Goal: Task Accomplishment & Management: Use online tool/utility

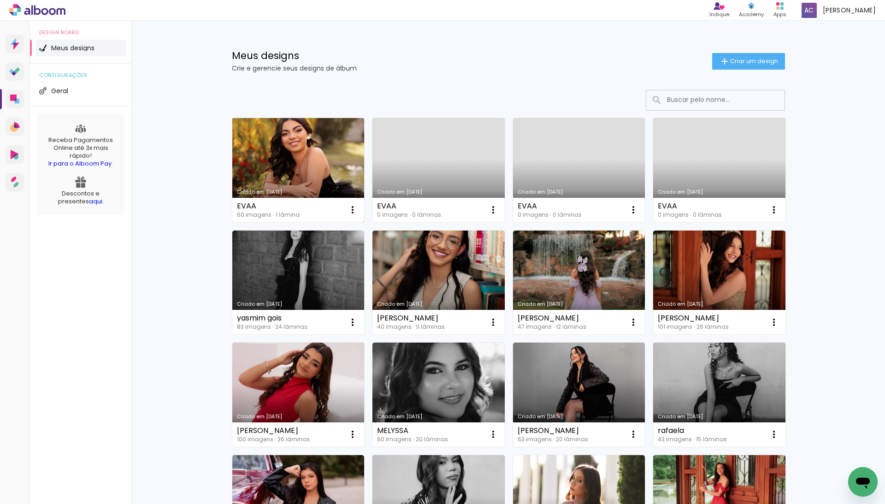
click at [284, 179] on link "Criado em [DATE]" at bounding box center [298, 170] width 132 height 104
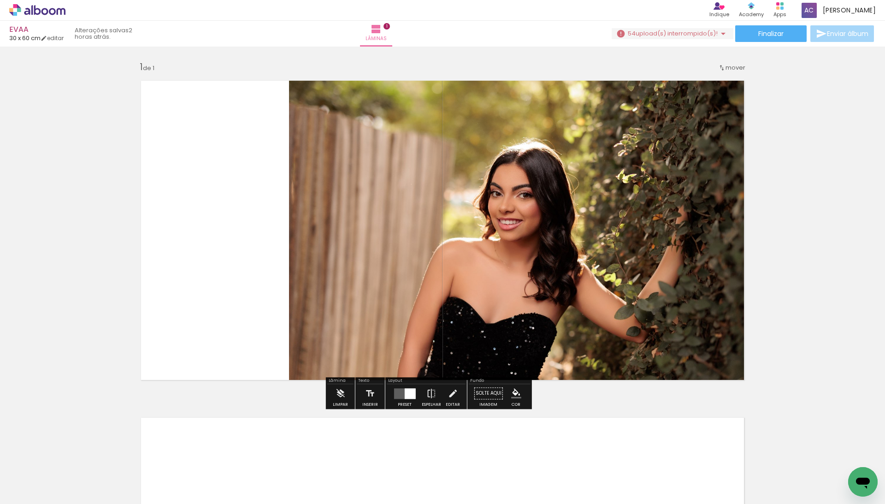
click at [635, 41] on div "Finalizar Enviar álbum" at bounding box center [744, 33] width 264 height 17
click at [636, 39] on div "Finalizar Enviar álbum" at bounding box center [744, 33] width 264 height 17
click at [636, 34] on span "upload(s) interrompido(s)!" at bounding box center [677, 33] width 82 height 9
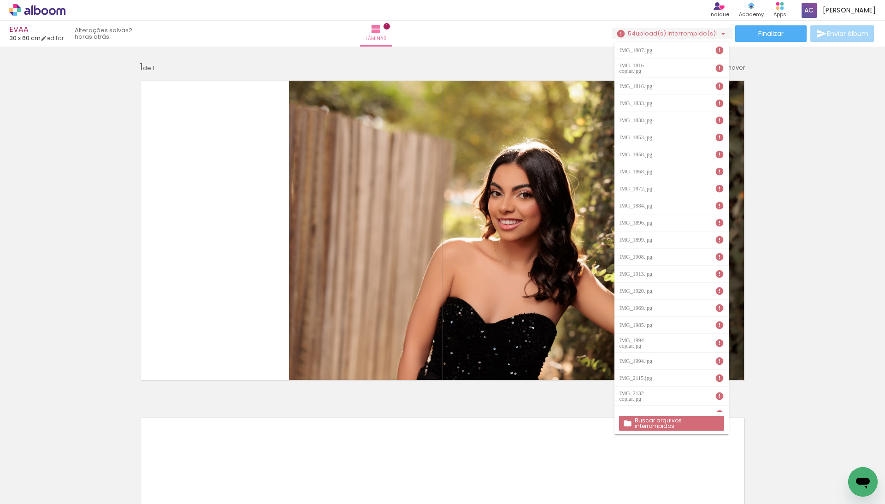
click at [0, 0] on slot "Buscar arquivos interrompidos" at bounding box center [0, 0] width 0 height 0
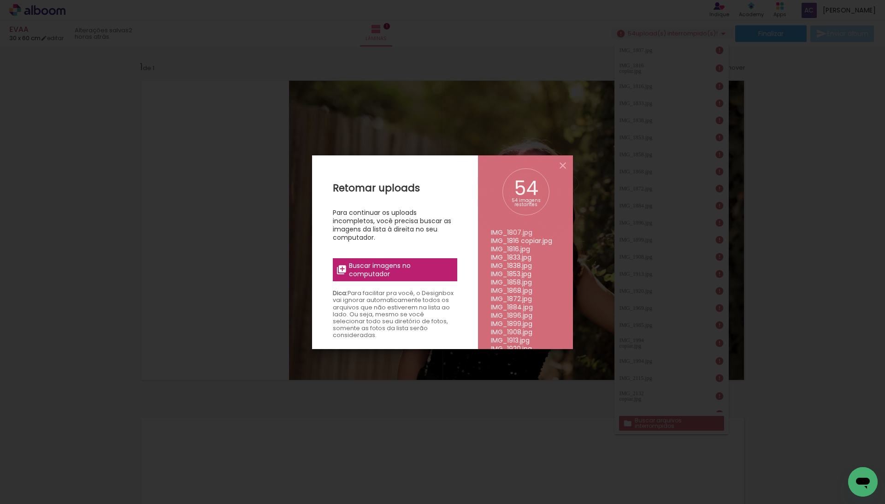
click at [430, 271] on span "Buscar imagens no computador" at bounding box center [400, 269] width 103 height 17
click at [0, 0] on input "file" at bounding box center [0, 0] width 0 height 0
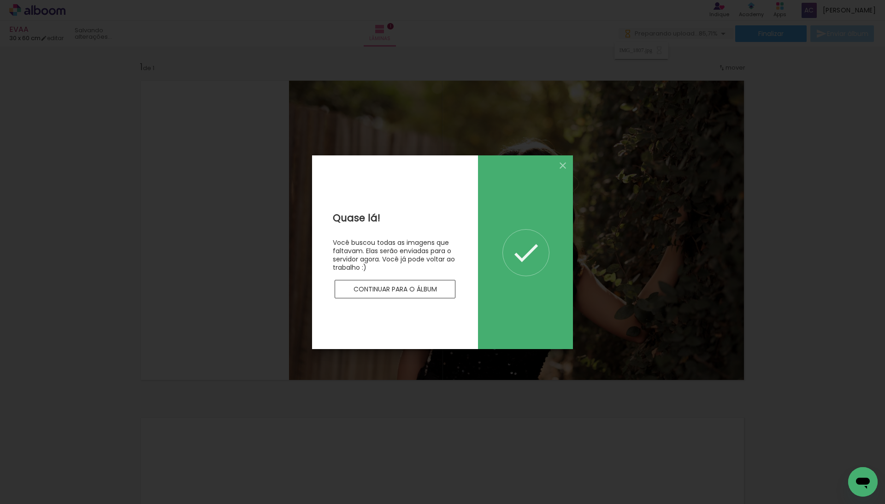
click at [0, 0] on slot "Continuar para o álbum" at bounding box center [0, 0] width 0 height 0
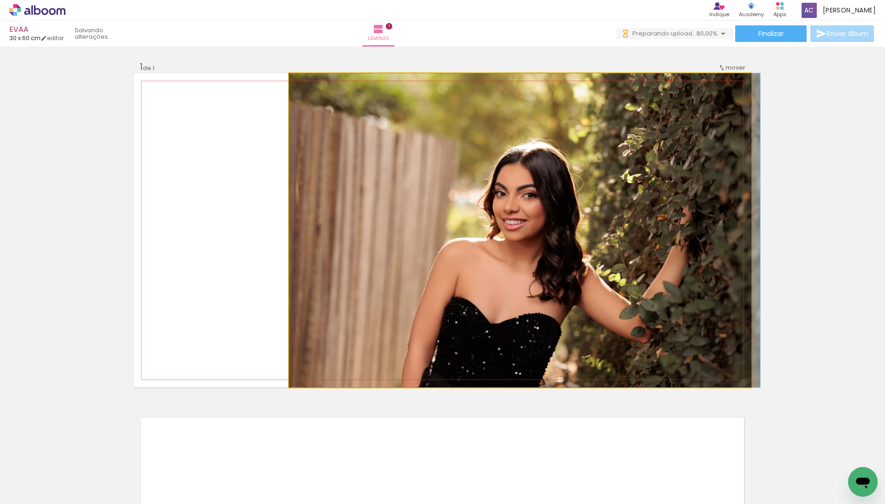
drag, startPoint x: 420, startPoint y: 153, endPoint x: 437, endPoint y: 152, distance: 17.1
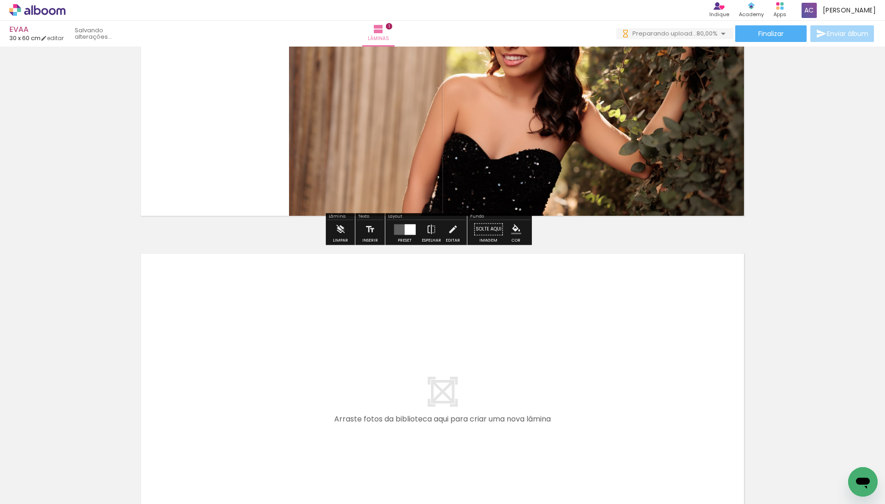
scroll to position [182, 0]
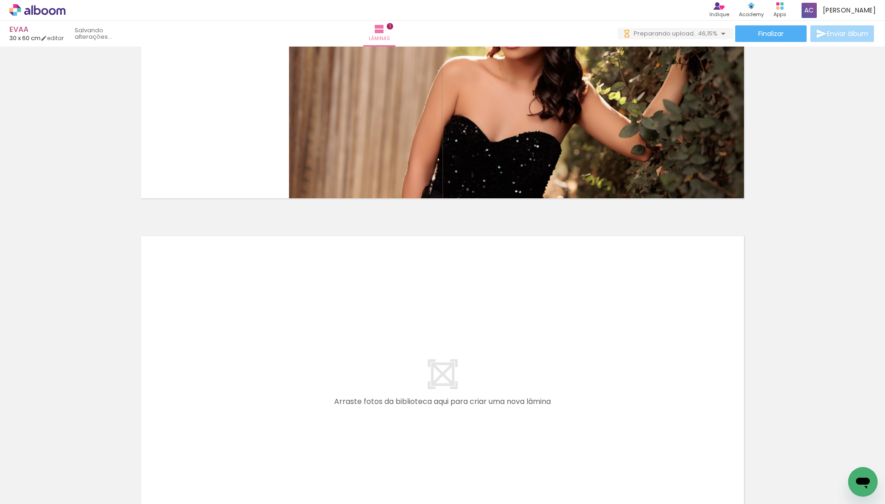
click at [438, 452] on iron-icon at bounding box center [434, 454] width 10 height 10
click at [511, 455] on iron-icon at bounding box center [511, 454] width 10 height 10
click at [591, 456] on iron-icon at bounding box center [589, 454] width 10 height 10
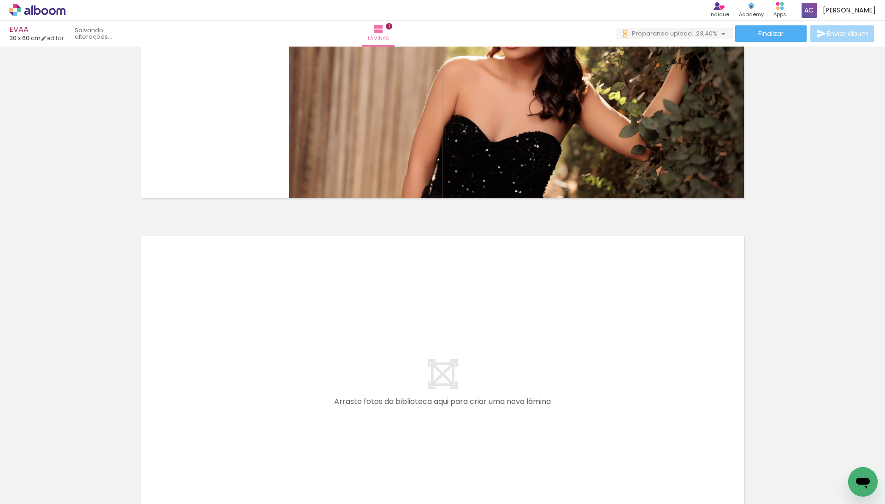
scroll to position [0, 1149]
click at [626, 454] on iron-icon at bounding box center [627, 454] width 10 height 10
click at [525, 455] on iron-icon at bounding box center [520, 454] width 10 height 10
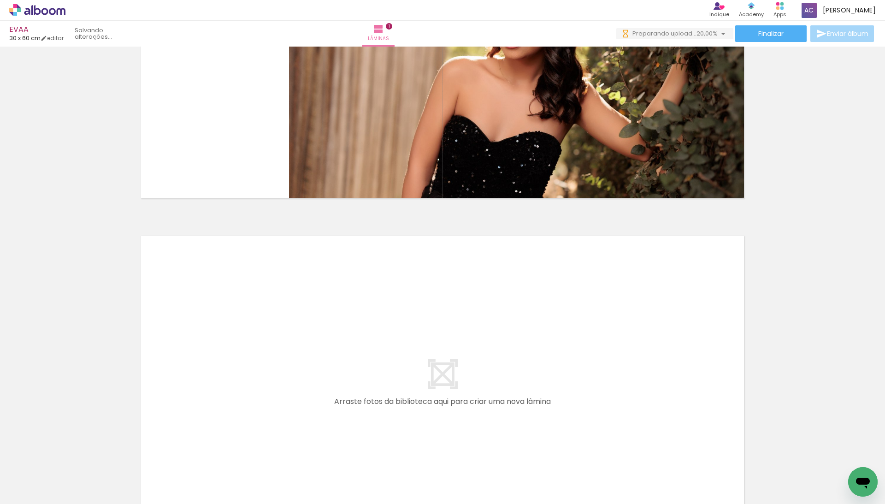
click at [525, 454] on iron-icon at bounding box center [525, 454] width 10 height 10
click at [639, 454] on iron-icon at bounding box center [636, 454] width 10 height 10
click at [599, 450] on iron-icon at bounding box center [598, 454] width 10 height 10
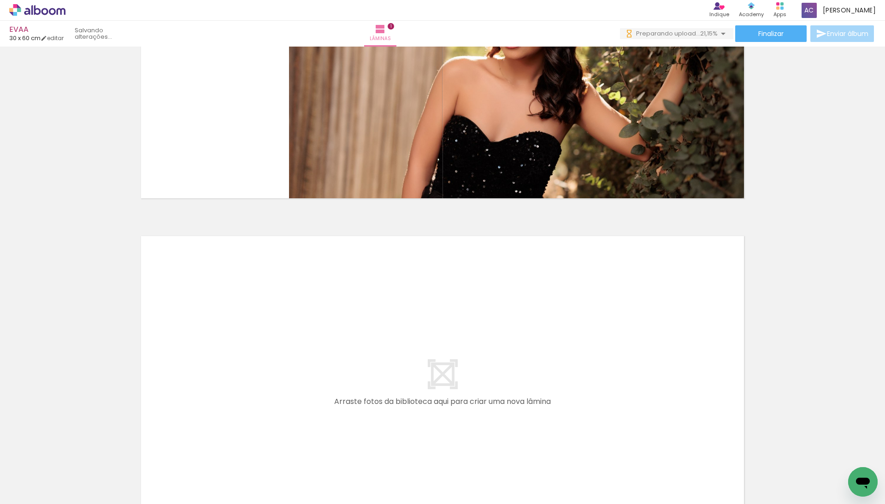
click at [583, 454] on iron-icon at bounding box center [579, 454] width 10 height 10
click at [681, 456] on iron-icon at bounding box center [682, 454] width 10 height 10
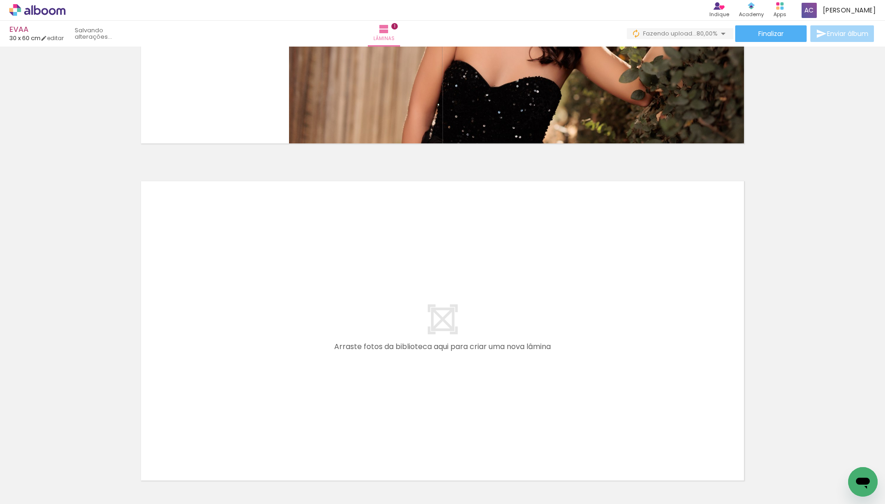
drag, startPoint x: 267, startPoint y: 474, endPoint x: 276, endPoint y: 405, distance: 70.1
click at [276, 405] on quentale-workspace at bounding box center [442, 252] width 885 height 504
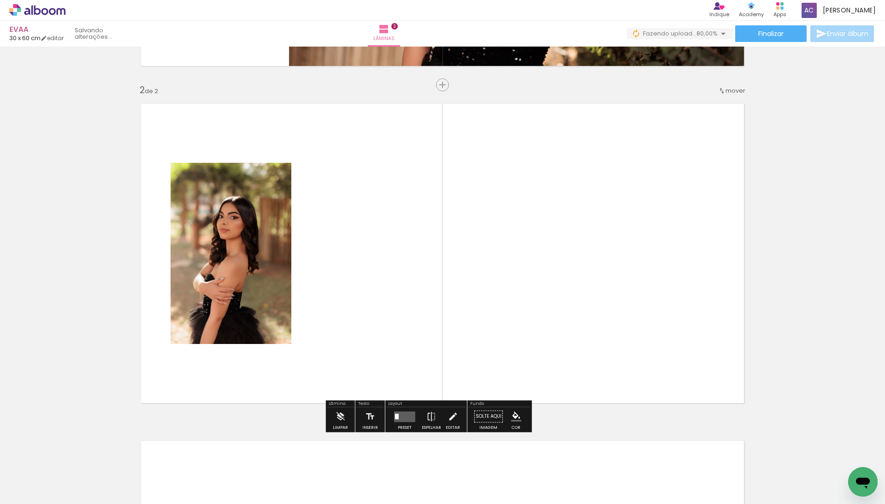
scroll to position [320, 0]
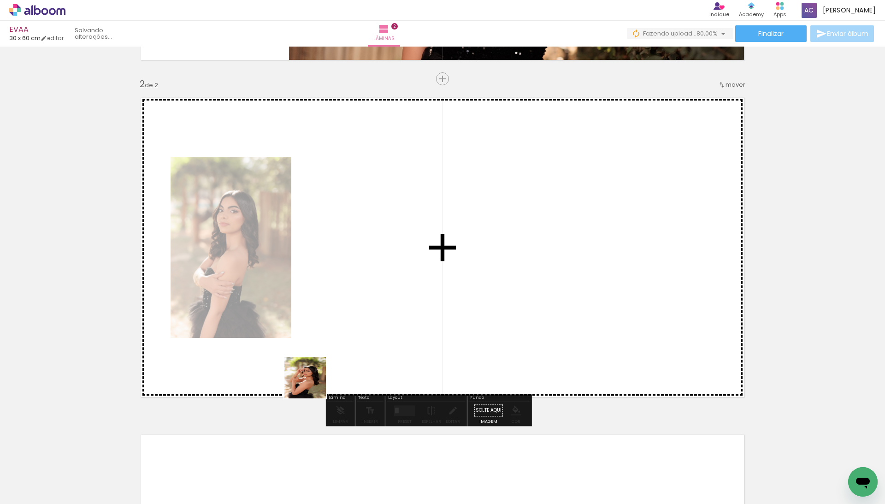
drag, startPoint x: 296, startPoint y: 470, endPoint x: 312, endPoint y: 384, distance: 87.2
click at [312, 384] on quentale-workspace at bounding box center [442, 252] width 885 height 504
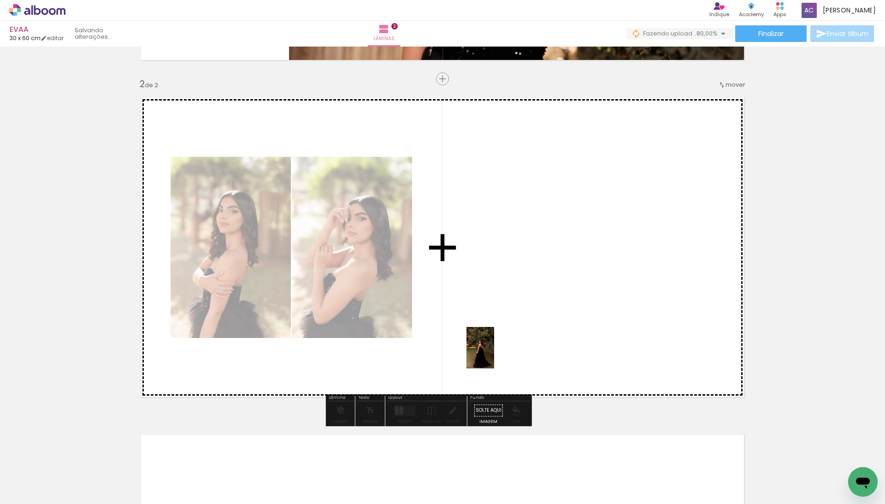
drag, startPoint x: 206, startPoint y: 478, endPoint x: 495, endPoint y: 349, distance: 316.5
click at [495, 349] on quentale-workspace at bounding box center [442, 252] width 885 height 504
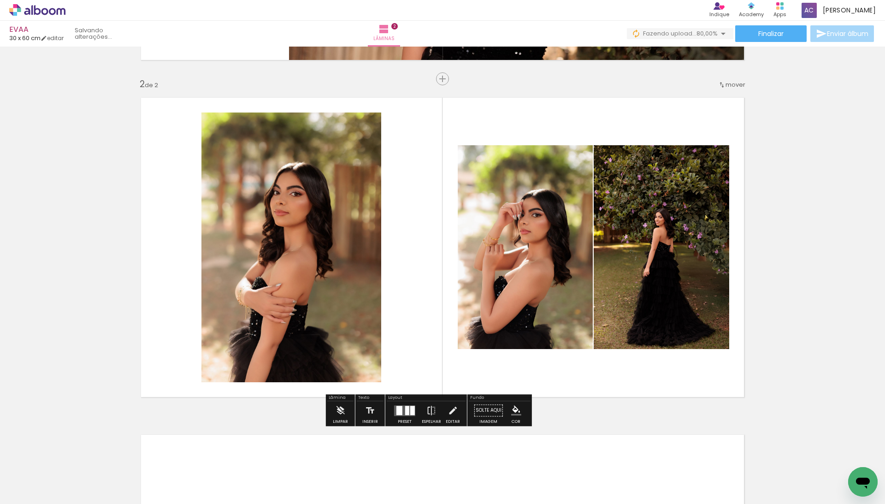
click at [415, 413] on div at bounding box center [412, 410] width 5 height 9
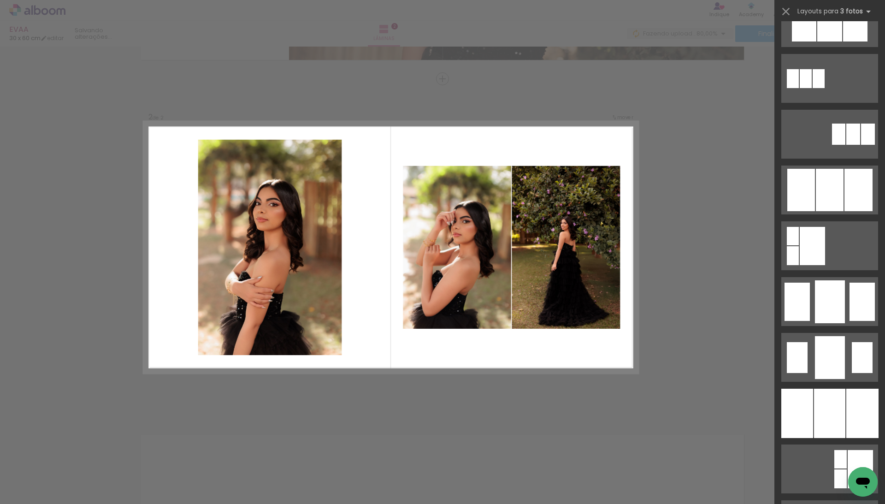
scroll to position [524, 0]
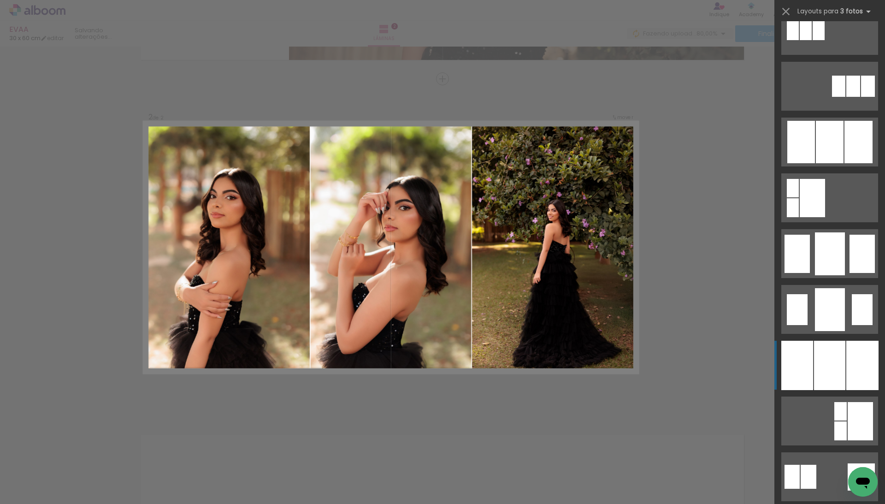
click at [814, 365] on div at bounding box center [829, 365] width 31 height 49
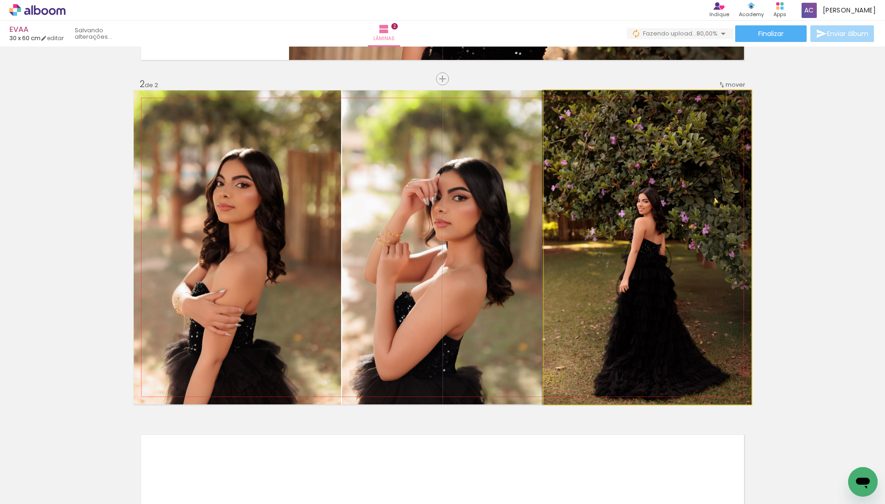
drag, startPoint x: 627, startPoint y: 266, endPoint x: 448, endPoint y: 271, distance: 178.4
click at [0, 0] on slot at bounding box center [0, 0] width 0 height 0
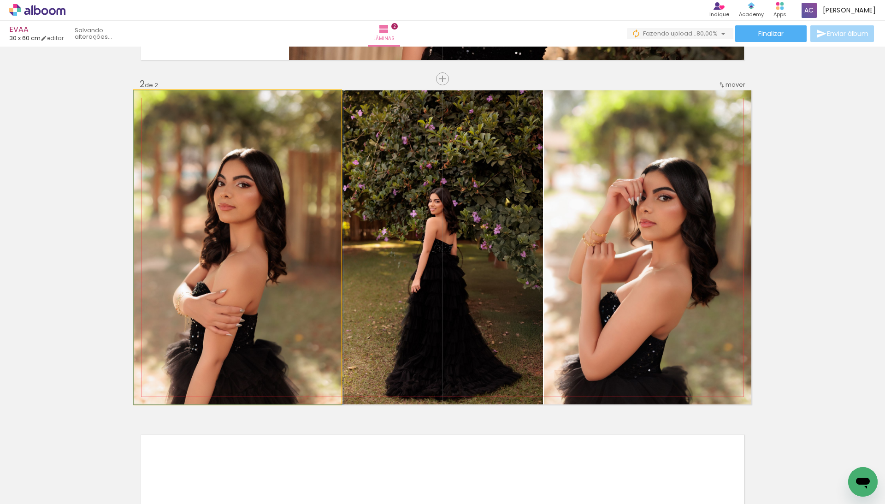
drag, startPoint x: 255, startPoint y: 271, endPoint x: 273, endPoint y: 270, distance: 18.0
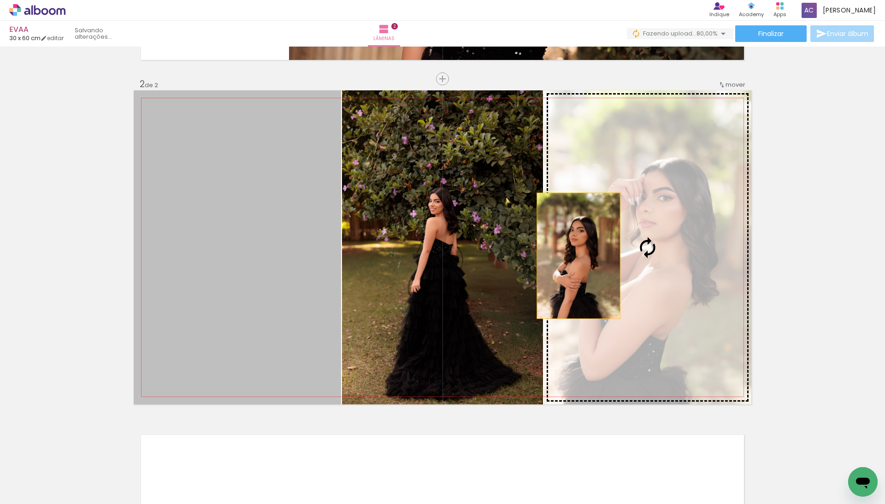
drag, startPoint x: 271, startPoint y: 269, endPoint x: 574, endPoint y: 255, distance: 302.7
click at [0, 0] on slot at bounding box center [0, 0] width 0 height 0
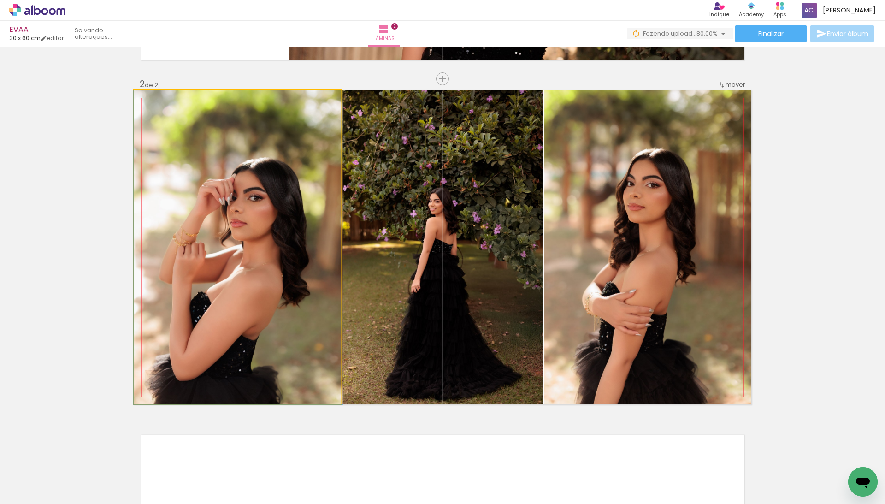
drag, startPoint x: 230, startPoint y: 247, endPoint x: 245, endPoint y: 245, distance: 14.9
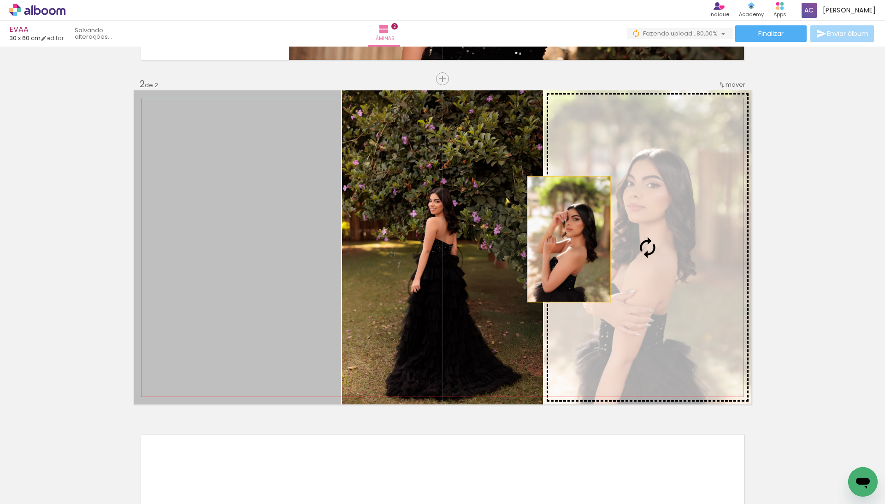
drag, startPoint x: 240, startPoint y: 244, endPoint x: 563, endPoint y: 238, distance: 322.7
click at [0, 0] on slot at bounding box center [0, 0] width 0 height 0
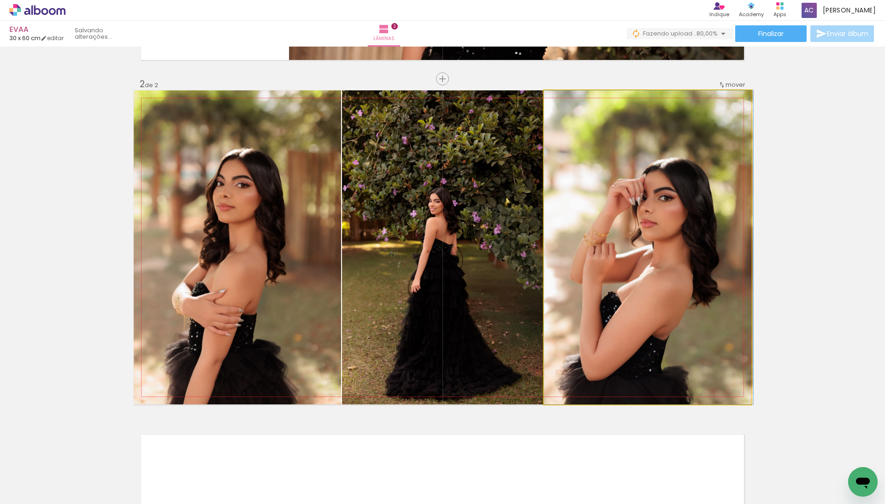
drag, startPoint x: 563, startPoint y: 238, endPoint x: 586, endPoint y: 238, distance: 23.5
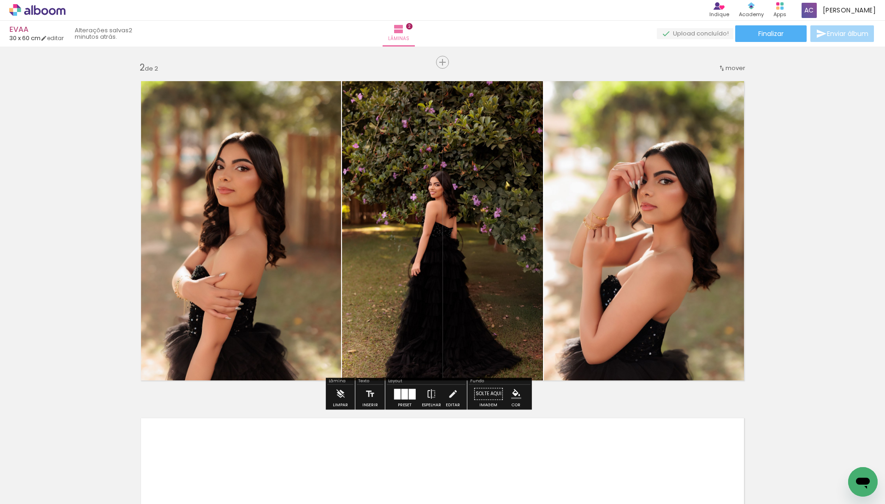
scroll to position [352, 0]
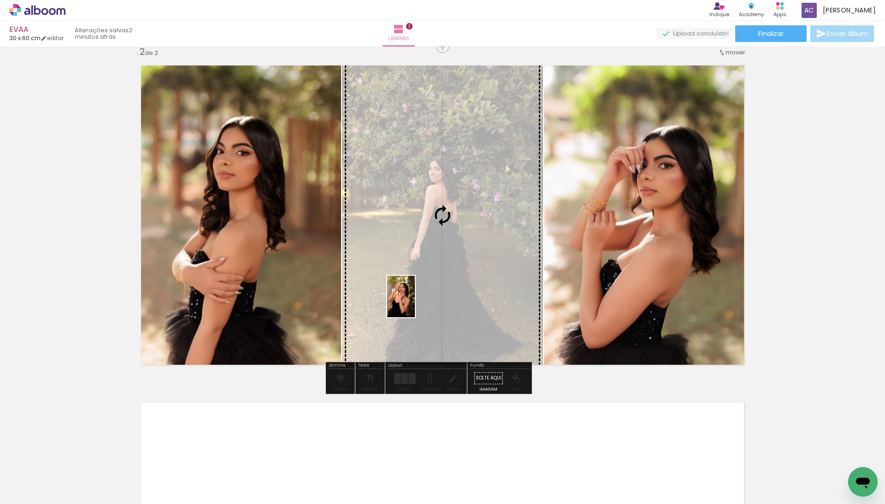
drag, startPoint x: 410, startPoint y: 477, endPoint x: 415, endPoint y: 303, distance: 173.4
click at [415, 303] on quentale-workspace at bounding box center [442, 252] width 885 height 504
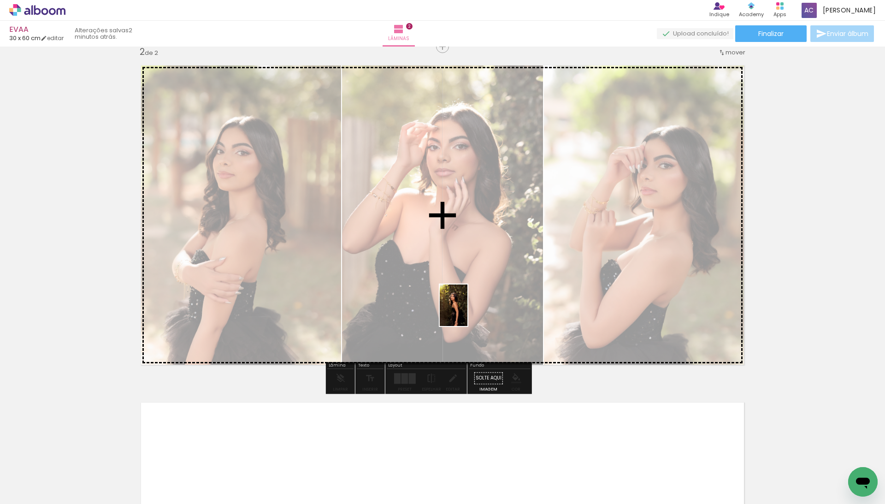
drag, startPoint x: 469, startPoint y: 478, endPoint x: 466, endPoint y: 311, distance: 167.8
click at [466, 311] on quentale-workspace at bounding box center [442, 252] width 885 height 504
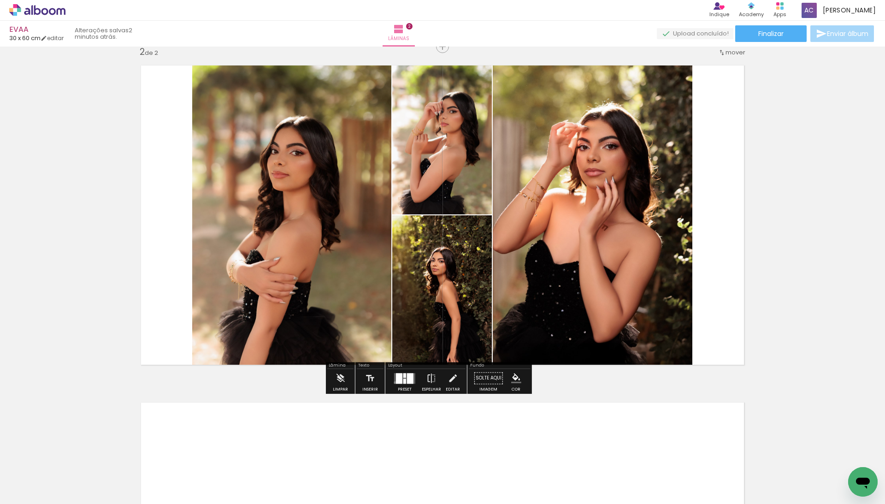
click at [402, 383] on quentale-layouter at bounding box center [404, 378] width 21 height 11
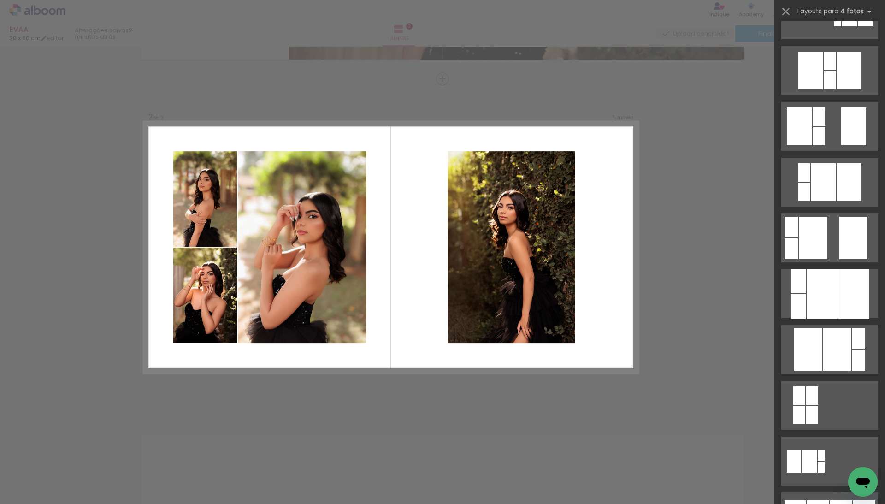
scroll to position [261, 0]
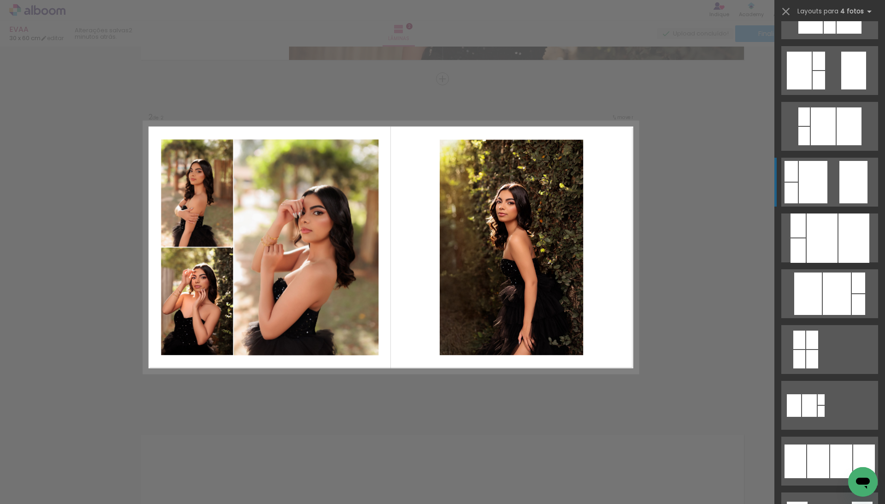
click at [801, 184] on div at bounding box center [813, 182] width 29 height 42
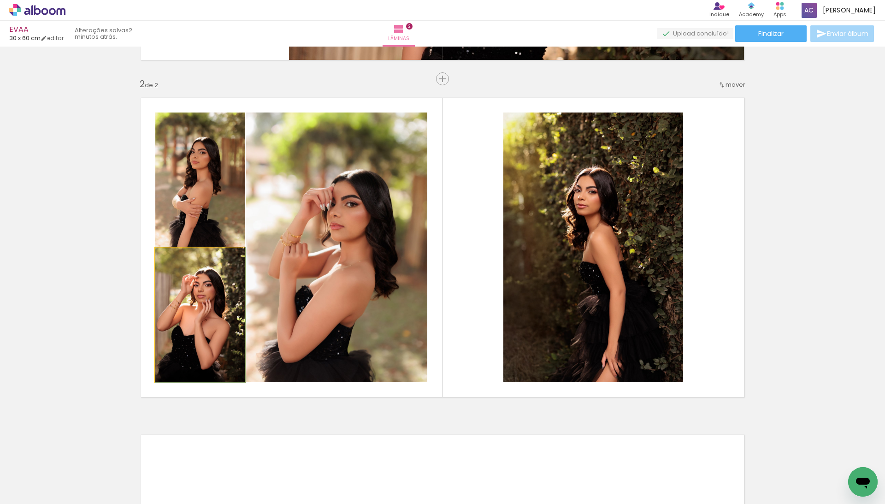
drag, startPoint x: 194, startPoint y: 330, endPoint x: 292, endPoint y: 279, distance: 110.1
click at [0, 0] on slot at bounding box center [0, 0] width 0 height 0
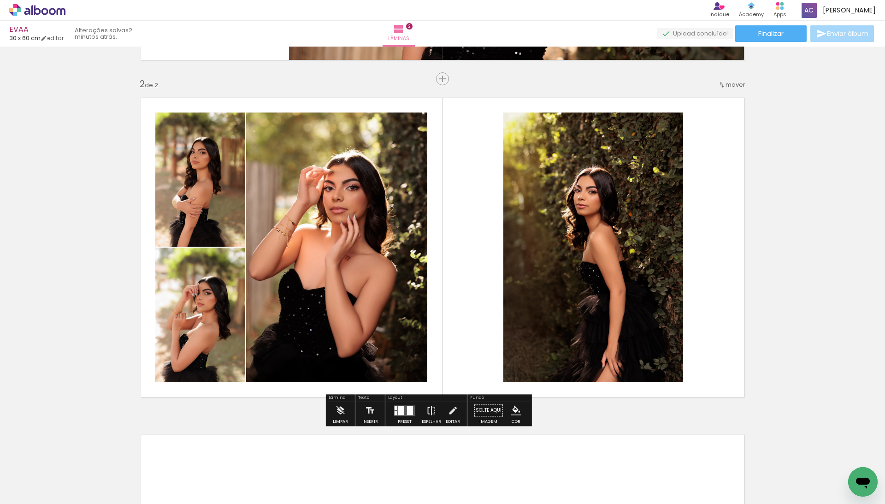
click at [436, 412] on iron-icon at bounding box center [431, 410] width 10 height 18
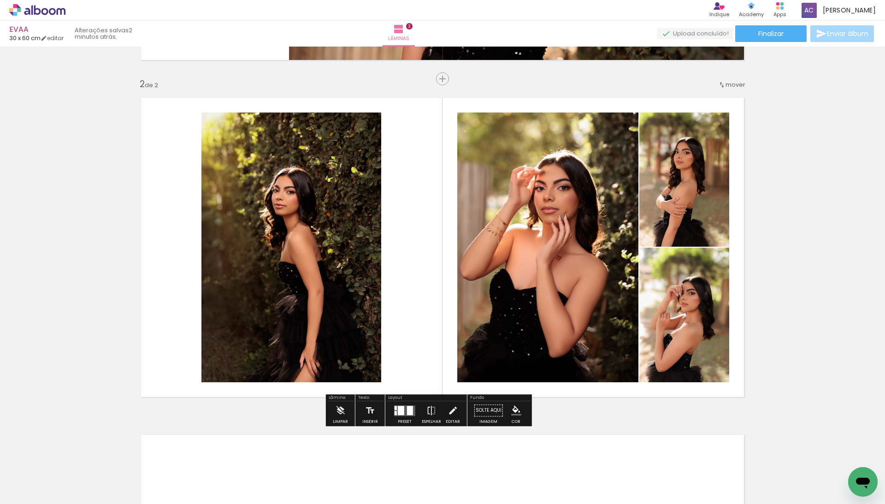
click at [303, 175] on quentale-photo at bounding box center [291, 247] width 180 height 270
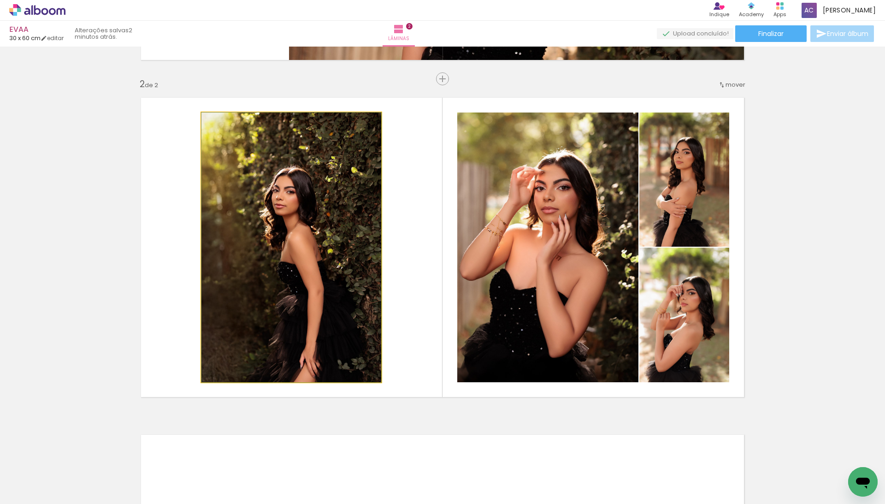
drag, startPoint x: 303, startPoint y: 175, endPoint x: 328, endPoint y: 161, distance: 29.1
click at [303, 175] on quentale-photo at bounding box center [291, 247] width 180 height 270
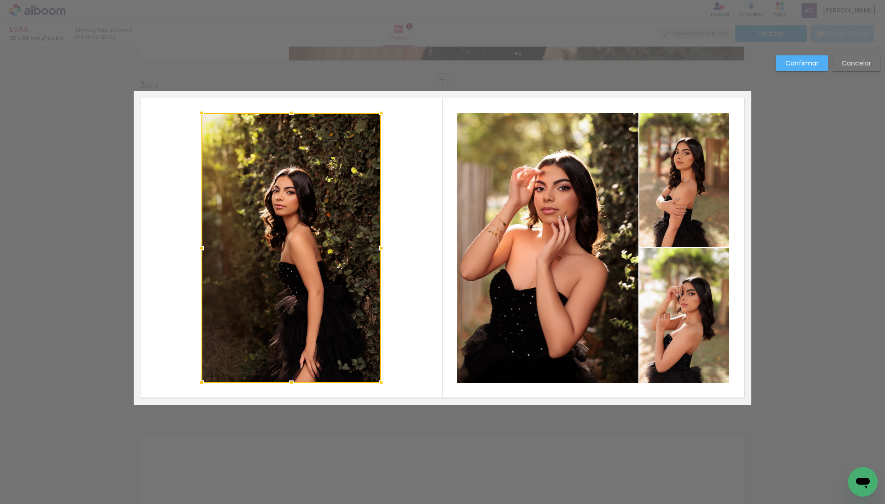
scroll to position [320, 0]
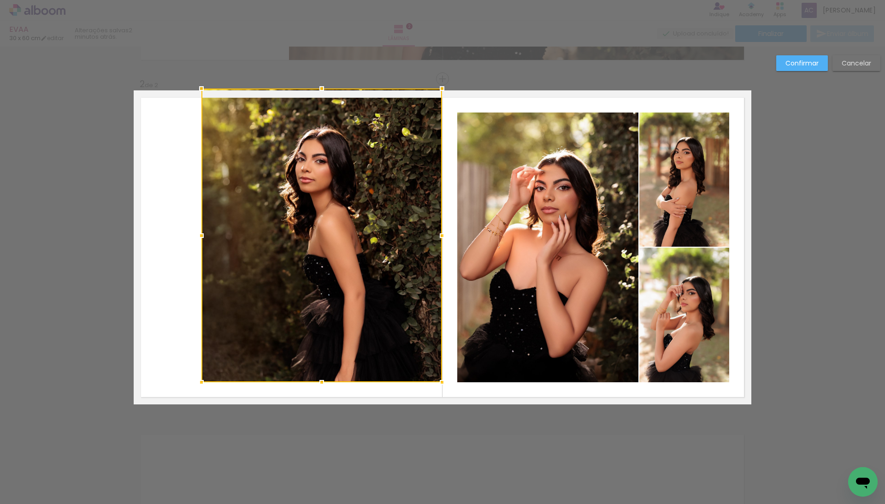
drag, startPoint x: 376, startPoint y: 115, endPoint x: 437, endPoint y: 88, distance: 66.3
click at [437, 88] on div at bounding box center [442, 88] width 18 height 18
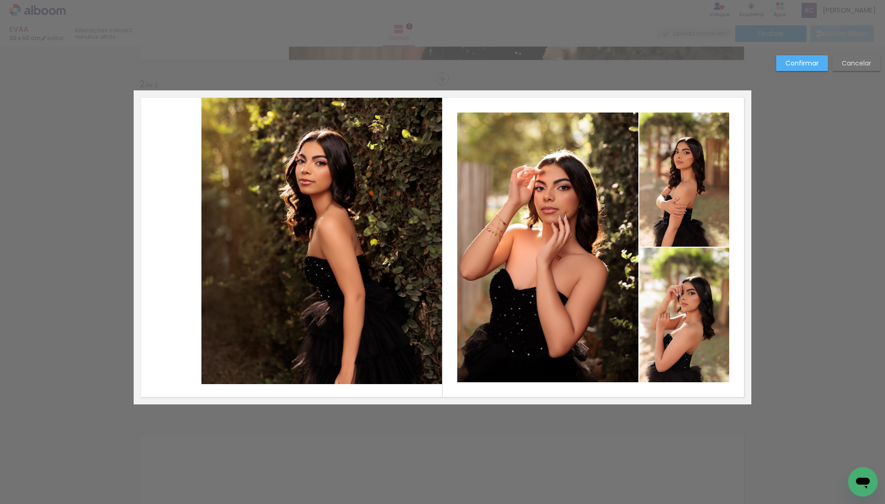
drag, startPoint x: 384, startPoint y: 244, endPoint x: 383, endPoint y: 275, distance: 30.9
click at [384, 244] on quentale-photo at bounding box center [321, 237] width 241 height 294
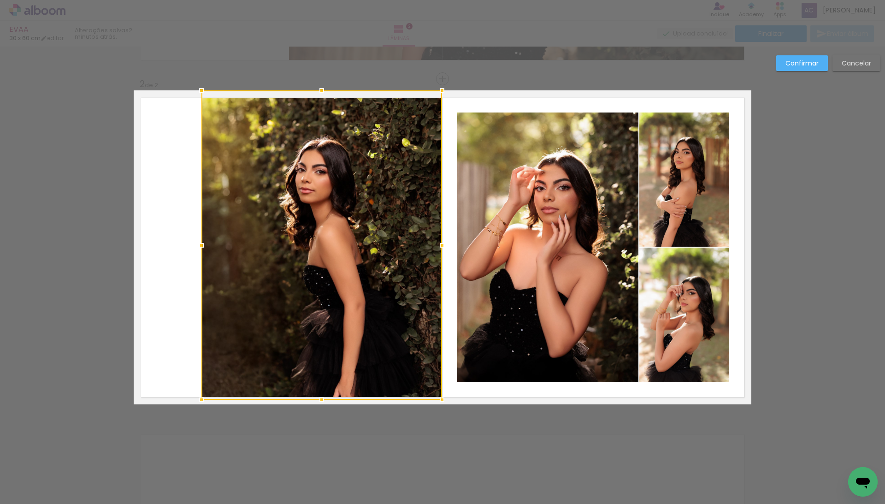
drag, startPoint x: 321, startPoint y: 378, endPoint x: 321, endPoint y: 384, distance: 6.0
click at [321, 384] on div at bounding box center [321, 244] width 241 height 309
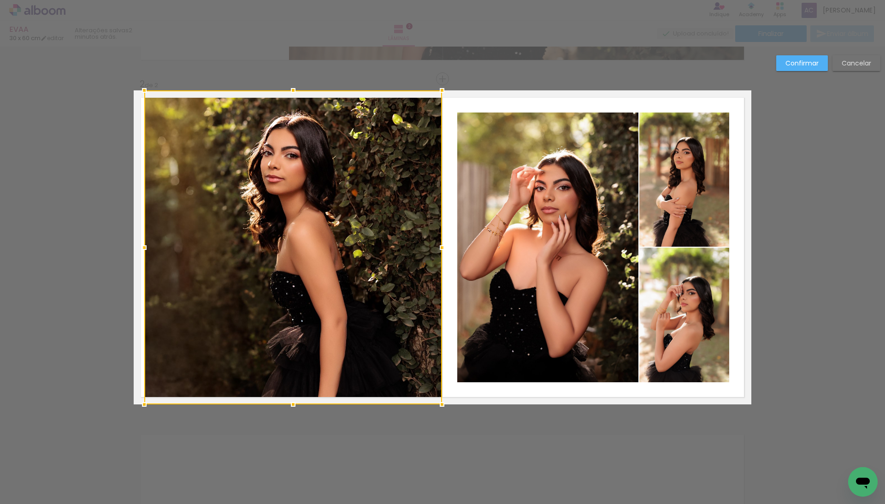
drag, startPoint x: 198, startPoint y: 248, endPoint x: 136, endPoint y: 246, distance: 62.2
click at [136, 246] on div at bounding box center [144, 247] width 18 height 18
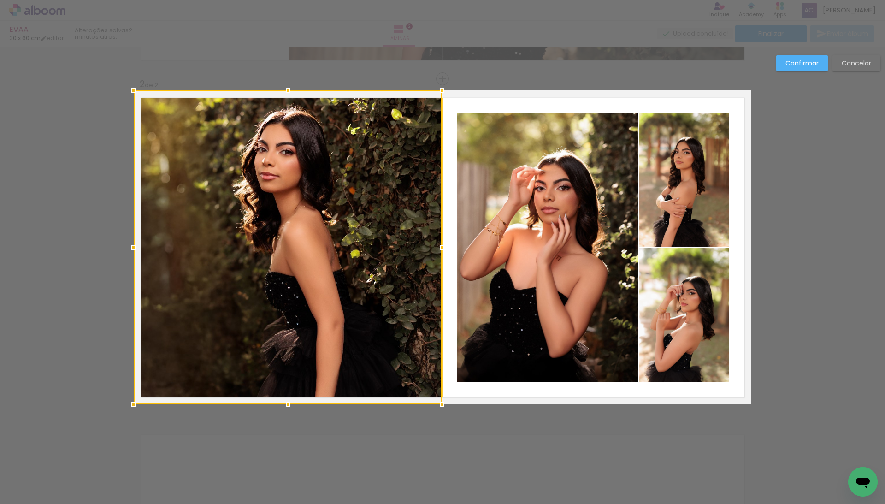
click at [0, 0] on slot "Confirmar" at bounding box center [0, 0] width 0 height 0
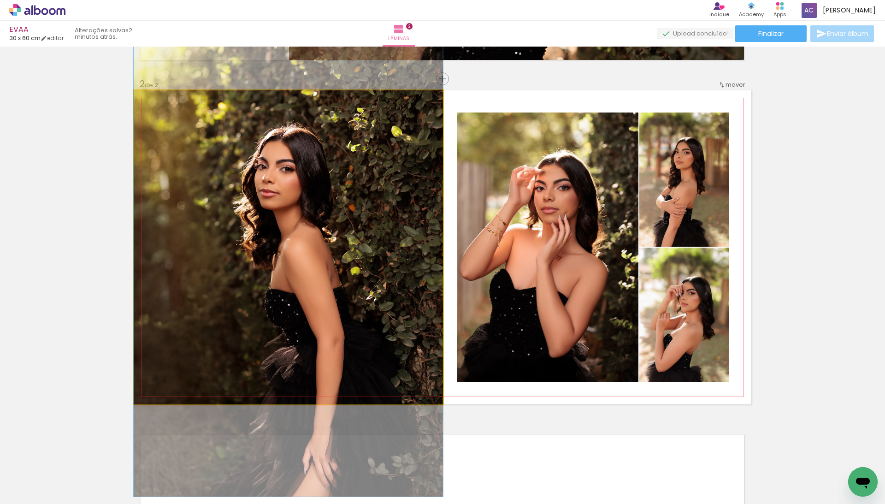
drag, startPoint x: 311, startPoint y: 205, endPoint x: 314, endPoint y: 220, distance: 15.5
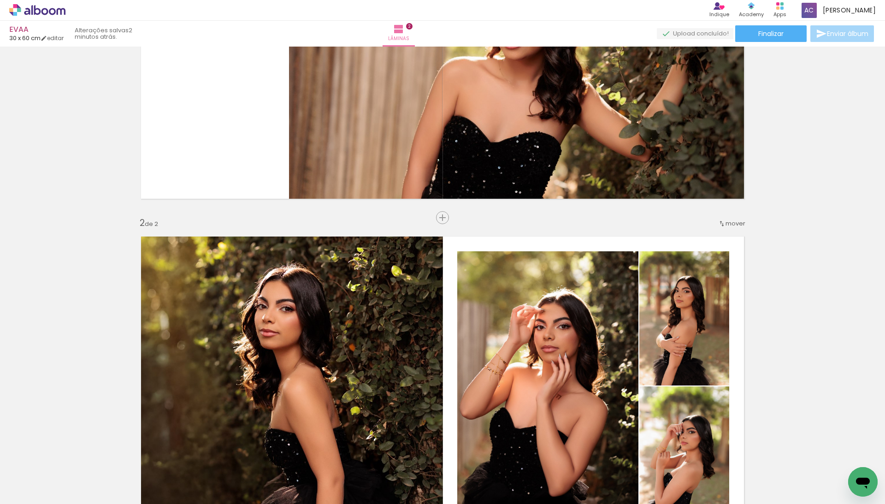
scroll to position [118, 0]
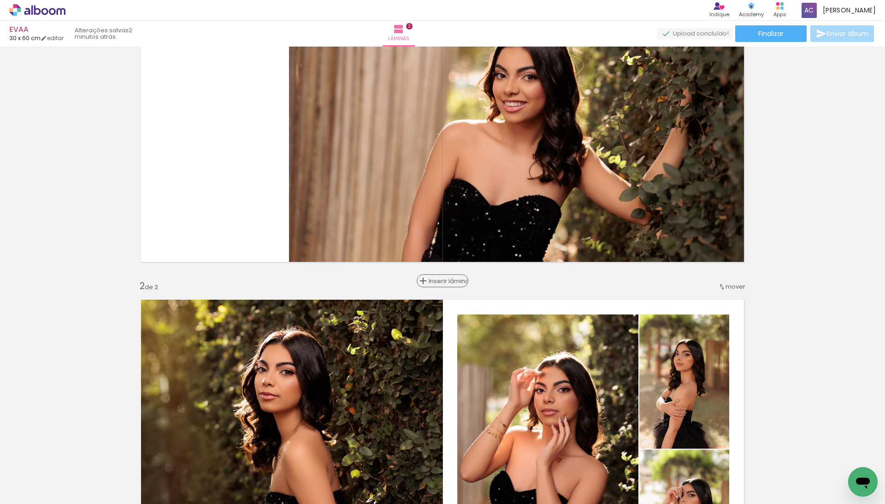
click at [441, 284] on span "Inserir lâmina" at bounding box center [447, 281] width 36 height 6
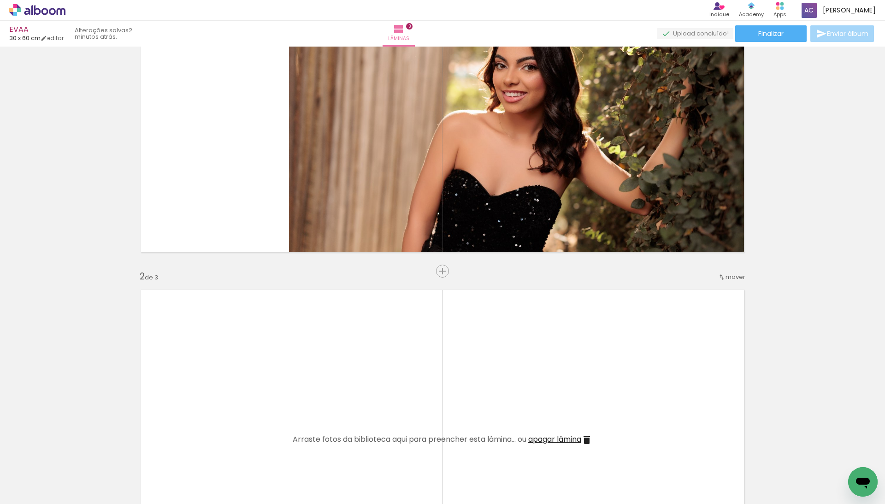
scroll to position [128, 0]
click at [37, 476] on input "Todas as fotos" at bounding box center [25, 476] width 35 height 8
click at [0, 0] on slot "Não utilizadas" at bounding box center [0, 0] width 0 height 0
type input "Não utilizadas"
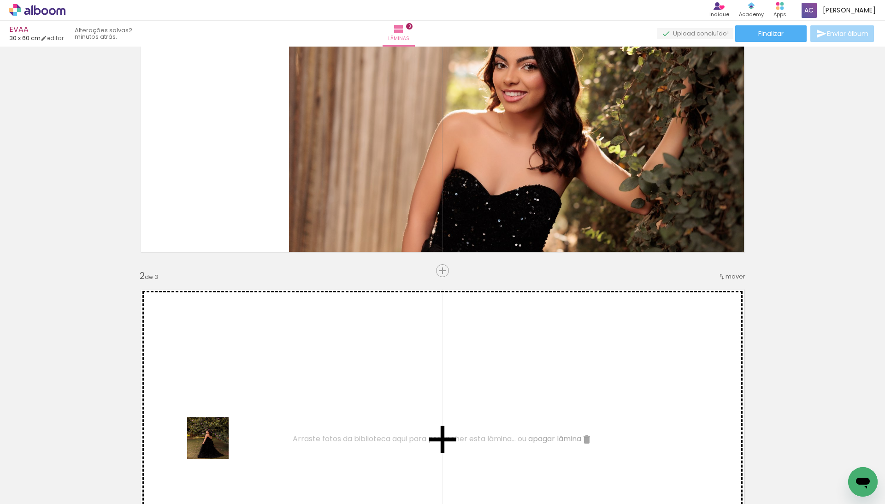
drag, startPoint x: 215, startPoint y: 445, endPoint x: 230, endPoint y: 416, distance: 32.6
click at [230, 416] on quentale-workspace at bounding box center [442, 252] width 885 height 504
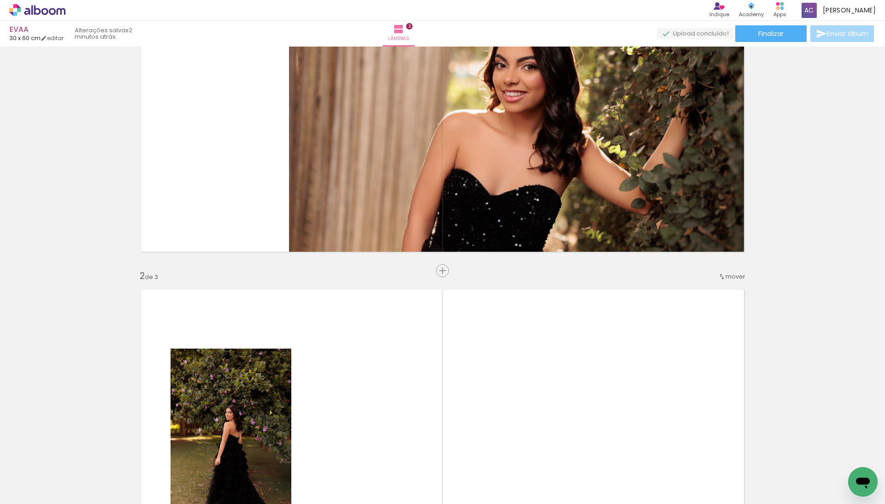
drag, startPoint x: 155, startPoint y: 471, endPoint x: 260, endPoint y: 393, distance: 130.5
click at [260, 393] on quentale-workspace at bounding box center [442, 252] width 885 height 504
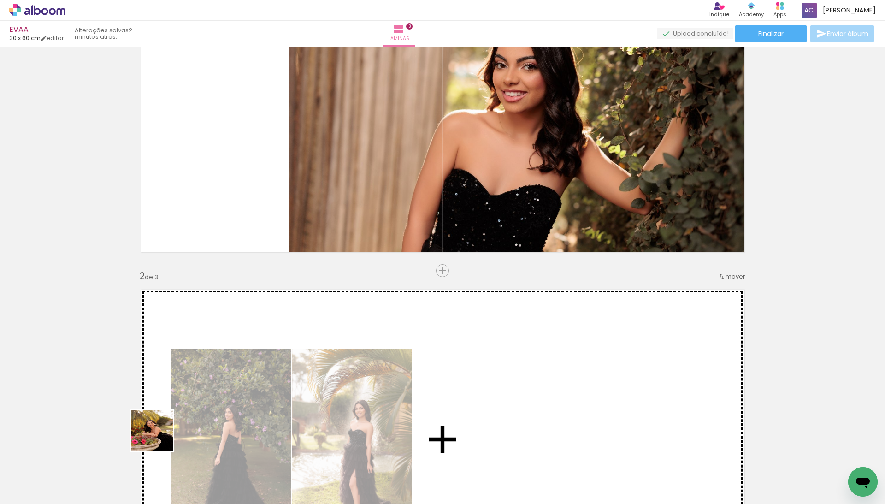
drag, startPoint x: 134, startPoint y: 450, endPoint x: 253, endPoint y: 409, distance: 126.1
click at [253, 409] on quentale-workspace at bounding box center [442, 252] width 885 height 504
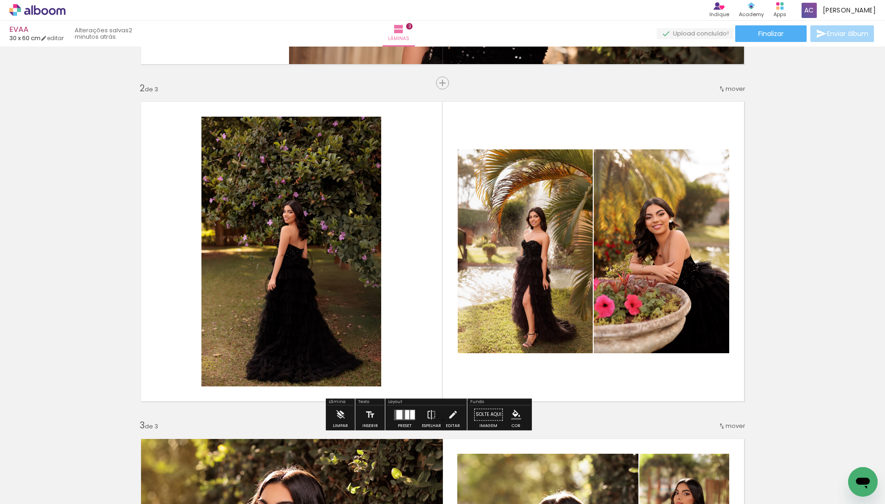
scroll to position [318, 0]
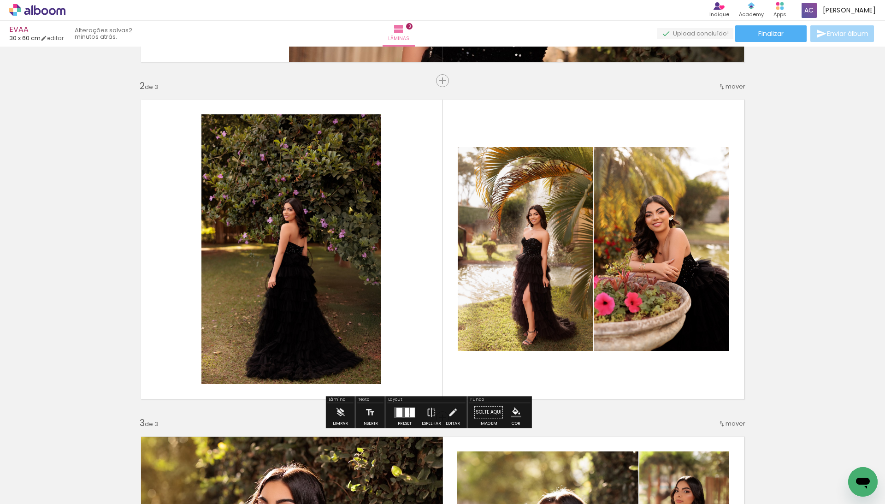
click at [409, 415] on div at bounding box center [407, 411] width 4 height 9
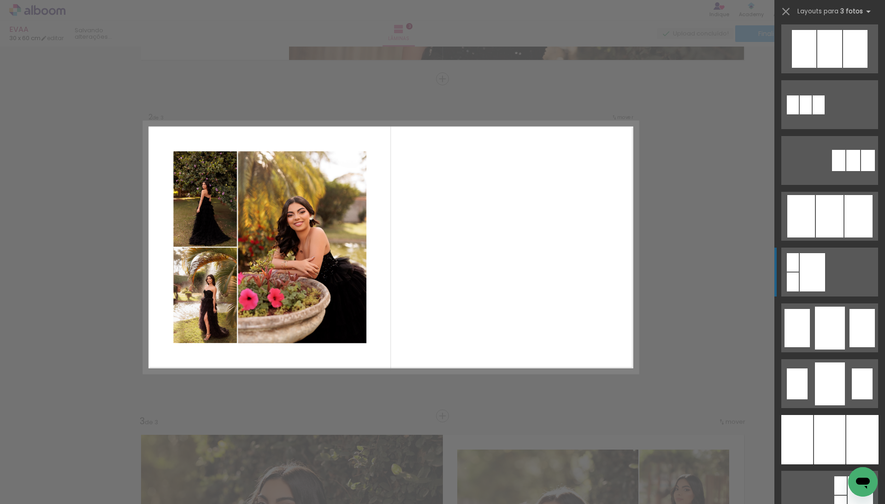
scroll to position [454, 0]
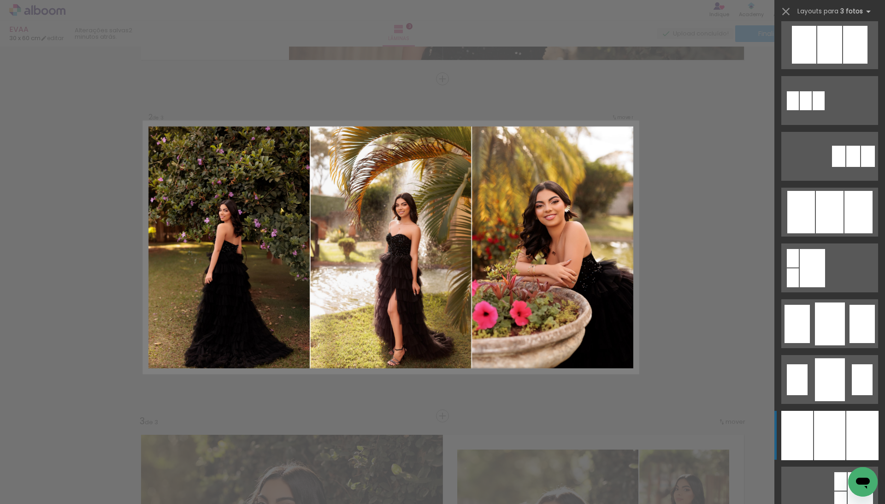
click at [806, 430] on div at bounding box center [797, 435] width 32 height 49
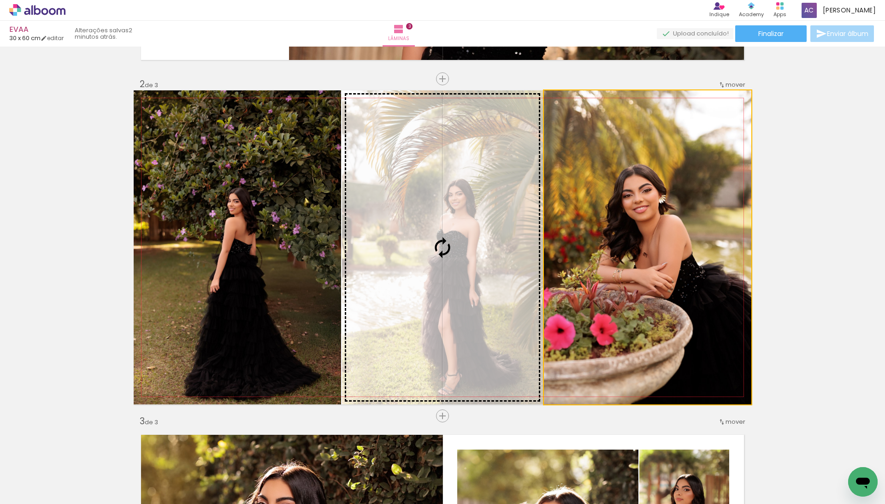
drag, startPoint x: 646, startPoint y: 273, endPoint x: 533, endPoint y: 265, distance: 112.8
click at [0, 0] on slot at bounding box center [0, 0] width 0 height 0
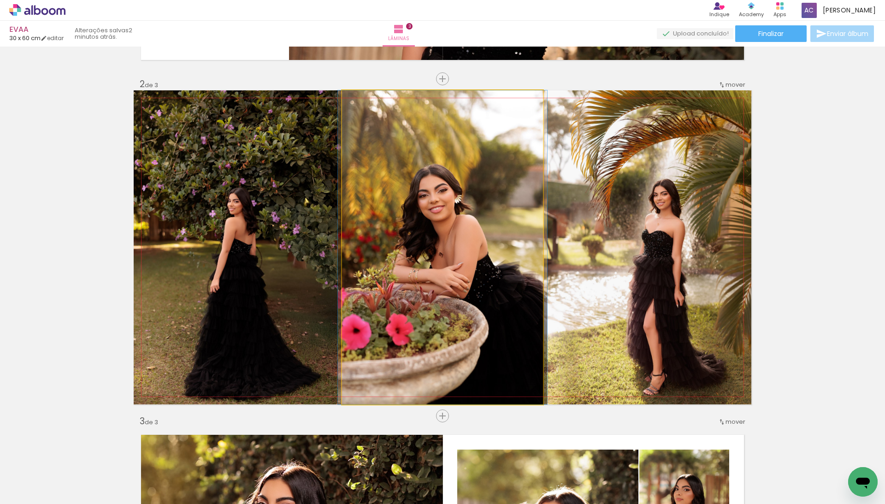
drag, startPoint x: 468, startPoint y: 258, endPoint x: 475, endPoint y: 253, distance: 8.2
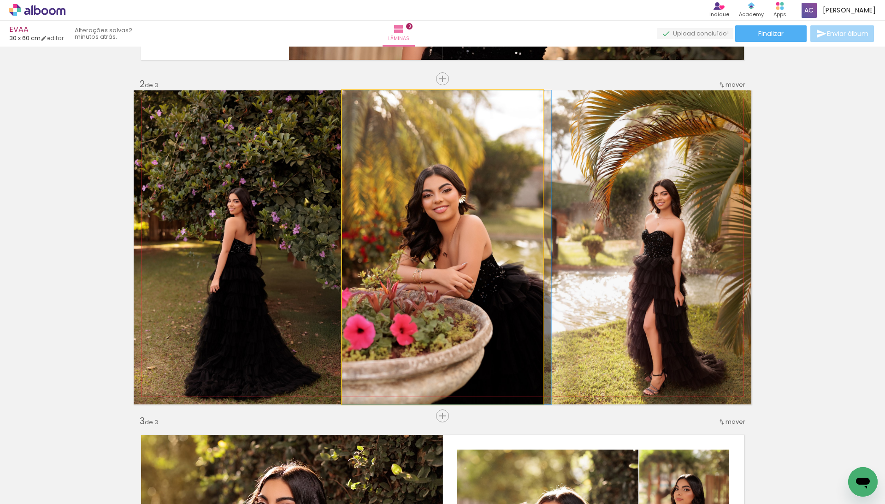
drag, startPoint x: 369, startPoint y: 99, endPoint x: 316, endPoint y: 117, distance: 56.1
type paper-slider "100"
click at [0, 0] on slot at bounding box center [0, 0] width 0 height 0
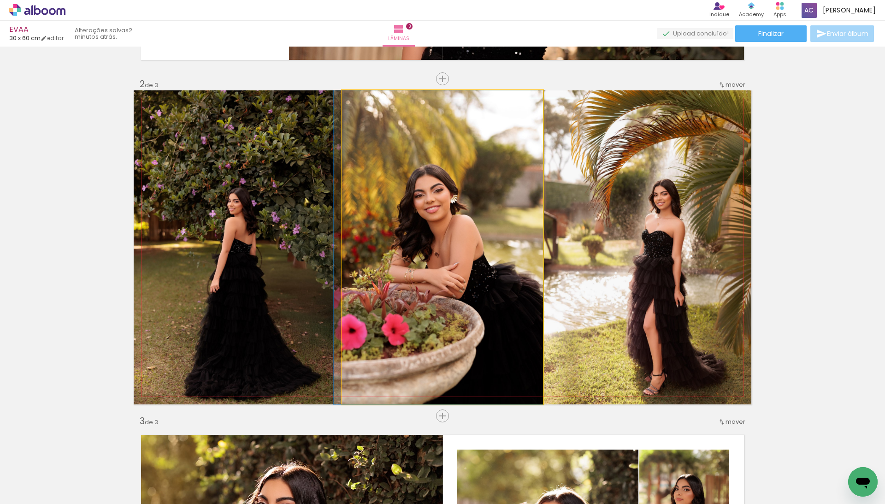
drag, startPoint x: 430, startPoint y: 201, endPoint x: 402, endPoint y: 214, distance: 31.1
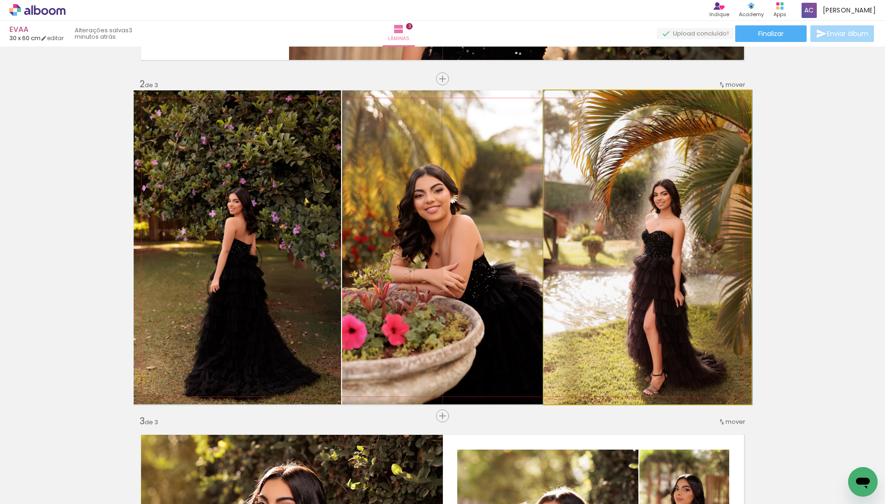
drag, startPoint x: 632, startPoint y: 240, endPoint x: 499, endPoint y: 247, distance: 133.9
click at [0, 0] on slot at bounding box center [0, 0] width 0 height 0
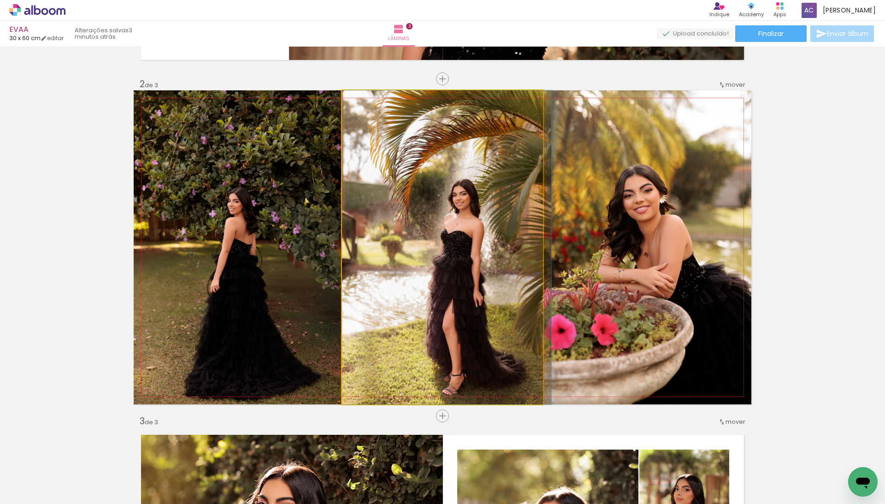
drag, startPoint x: 430, startPoint y: 258, endPoint x: 443, endPoint y: 256, distance: 13.5
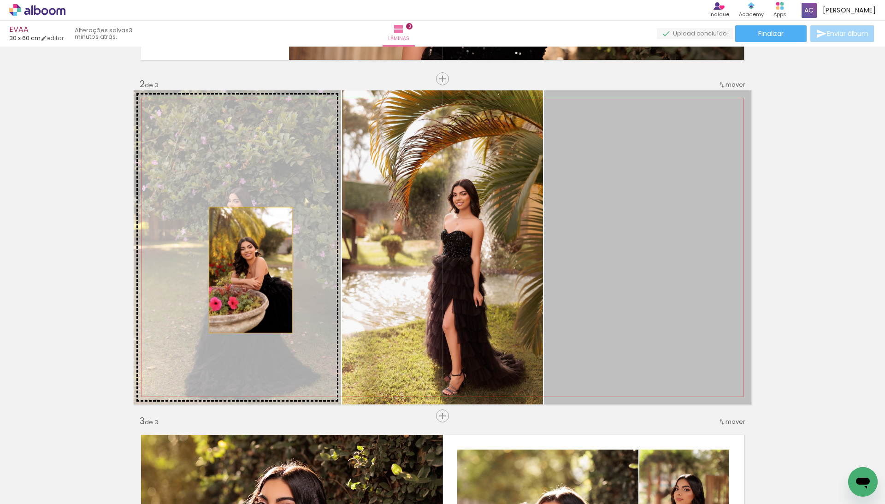
drag, startPoint x: 605, startPoint y: 265, endPoint x: 230, endPoint y: 273, distance: 375.7
click at [0, 0] on slot at bounding box center [0, 0] width 0 height 0
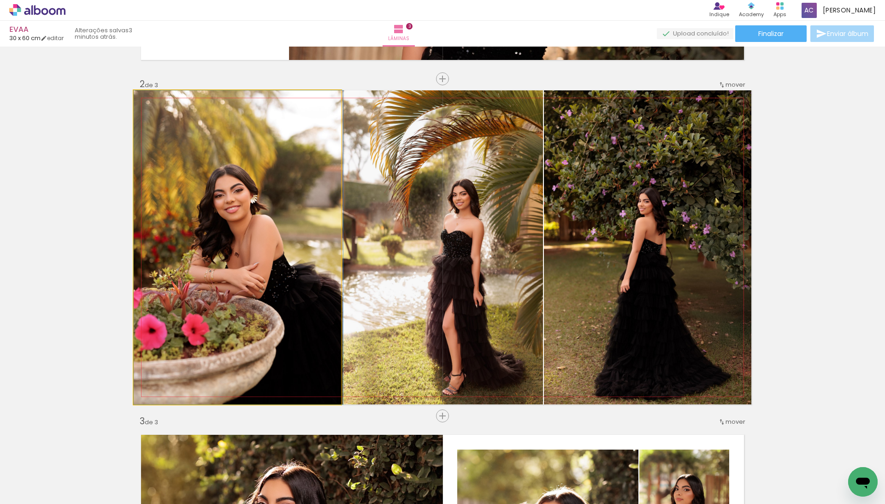
drag, startPoint x: 242, startPoint y: 256, endPoint x: 255, endPoint y: 255, distance: 13.4
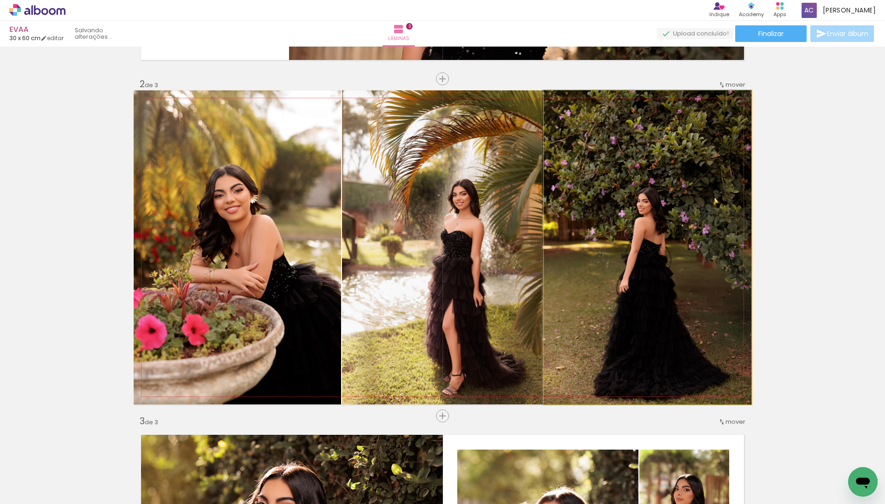
drag, startPoint x: 622, startPoint y: 259, endPoint x: 596, endPoint y: 259, distance: 25.3
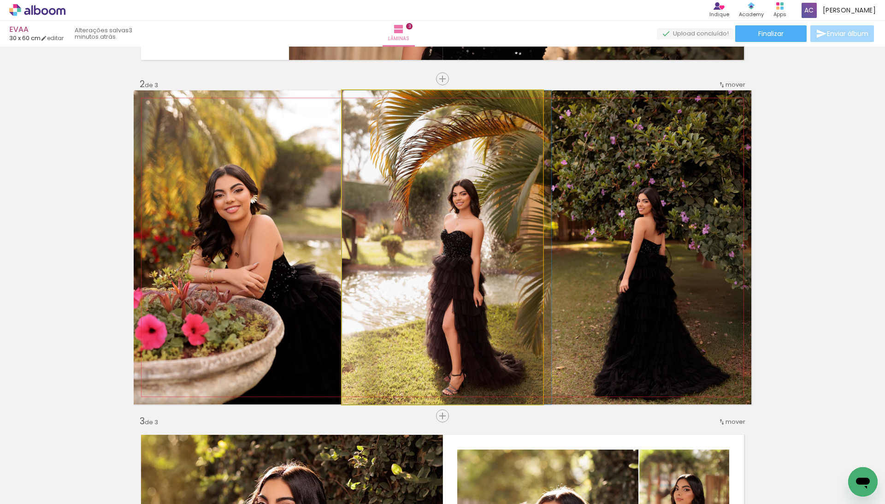
click at [463, 271] on quentale-photo at bounding box center [442, 247] width 201 height 314
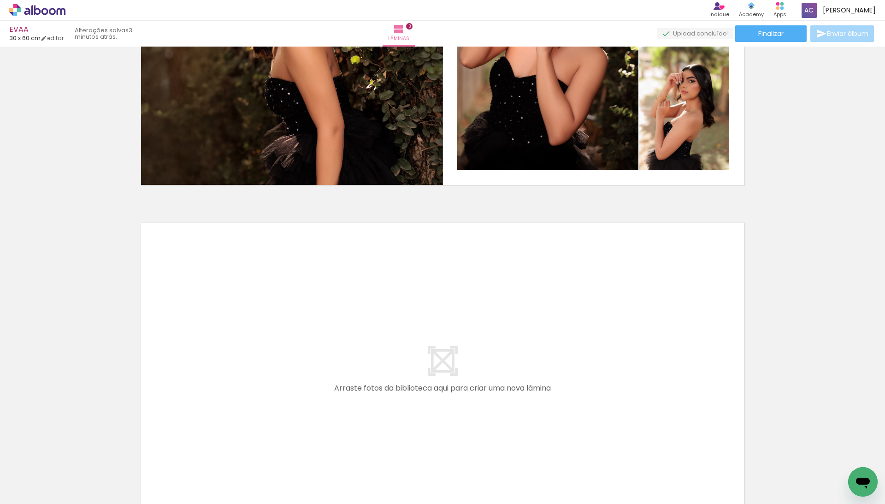
scroll to position [0, 0]
drag, startPoint x: 160, startPoint y: 470, endPoint x: 190, endPoint y: 416, distance: 61.9
click at [190, 416] on quentale-workspace at bounding box center [442, 252] width 885 height 504
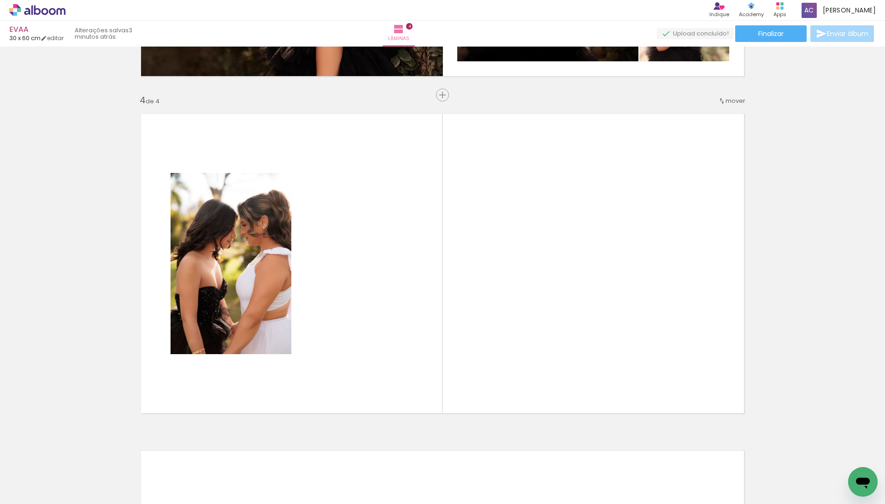
scroll to position [994, 0]
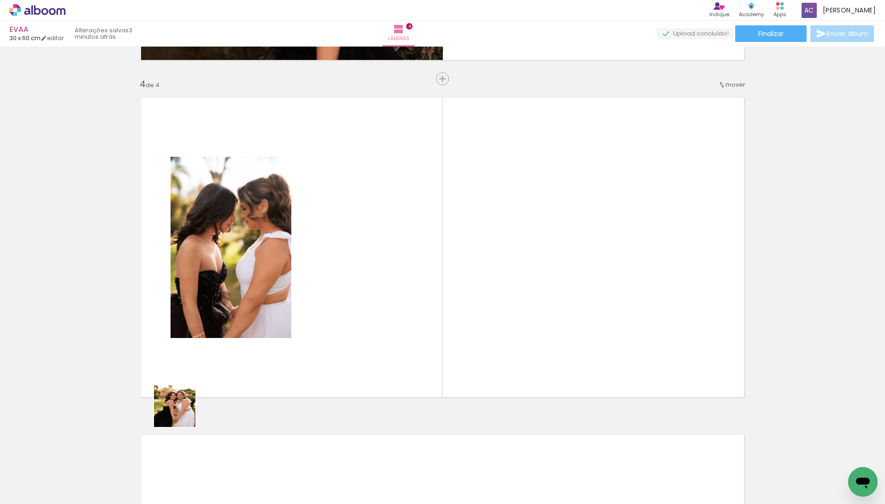
drag, startPoint x: 104, startPoint y: 480, endPoint x: 207, endPoint y: 383, distance: 142.2
click at [207, 383] on quentale-workspace at bounding box center [442, 252] width 885 height 504
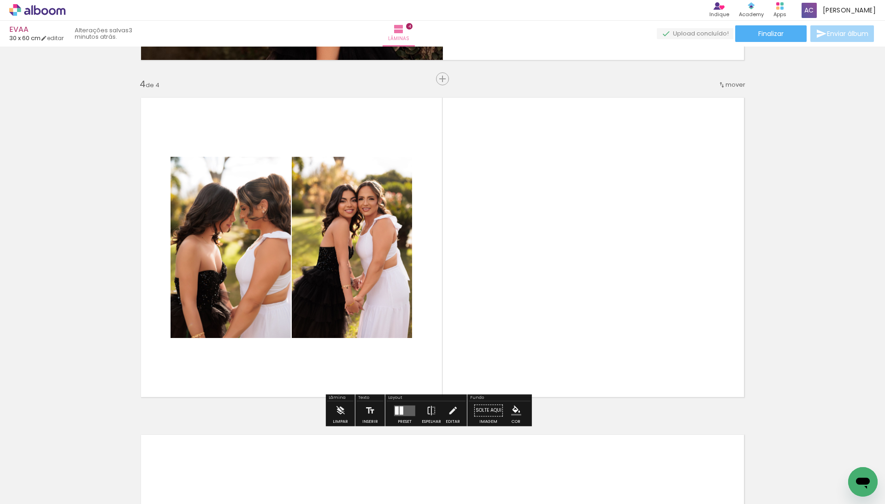
drag, startPoint x: 100, startPoint y: 482, endPoint x: 169, endPoint y: 380, distance: 122.8
click at [169, 380] on quentale-workspace at bounding box center [442, 252] width 885 height 504
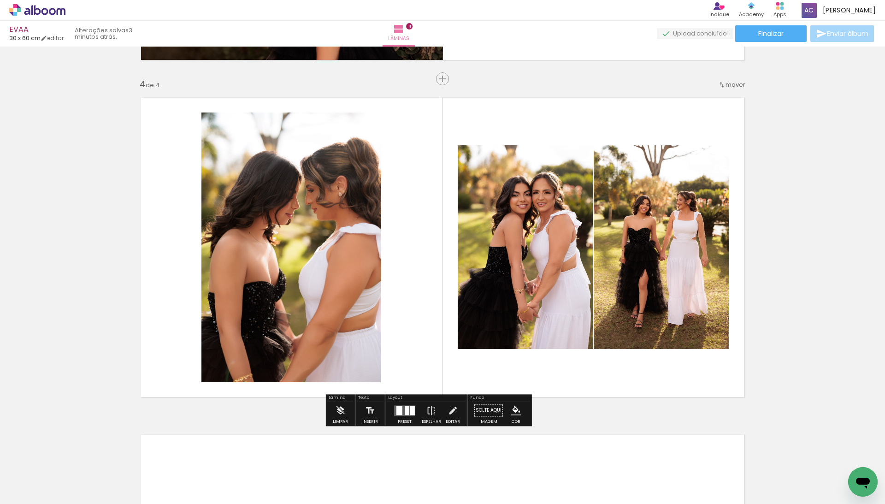
drag, startPoint x: 95, startPoint y: 478, endPoint x: 189, endPoint y: 368, distance: 144.9
click at [189, 368] on quentale-workspace at bounding box center [442, 252] width 885 height 504
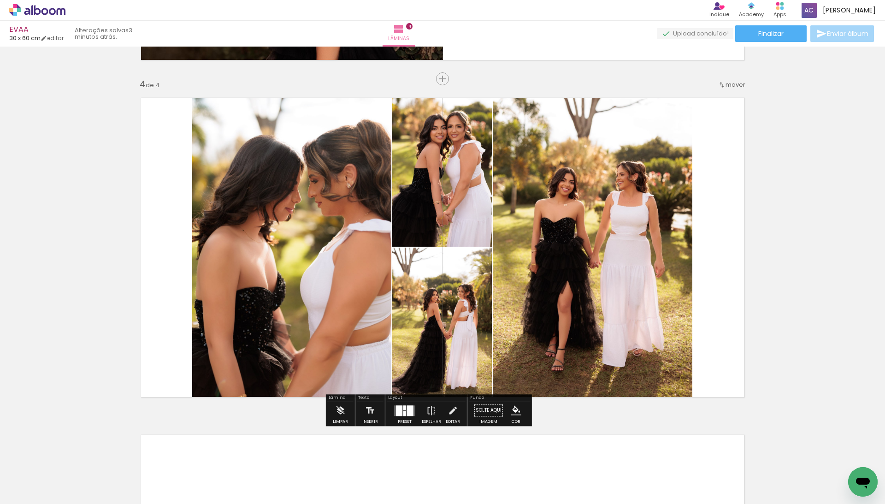
drag, startPoint x: 146, startPoint y: 419, endPoint x: 194, endPoint y: 365, distance: 72.1
click at [194, 365] on quentale-workspace at bounding box center [442, 252] width 885 height 504
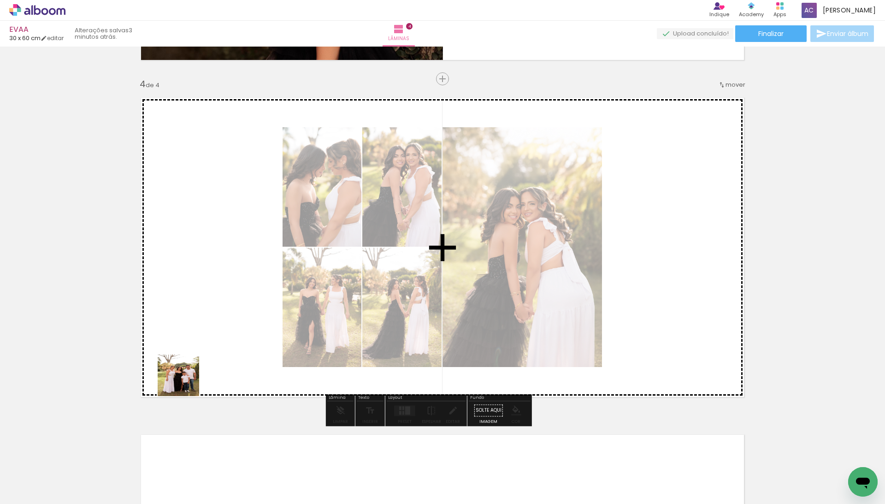
drag, startPoint x: 185, startPoint y: 382, endPoint x: 198, endPoint y: 367, distance: 19.7
click at [198, 367] on quentale-workspace at bounding box center [442, 252] width 885 height 504
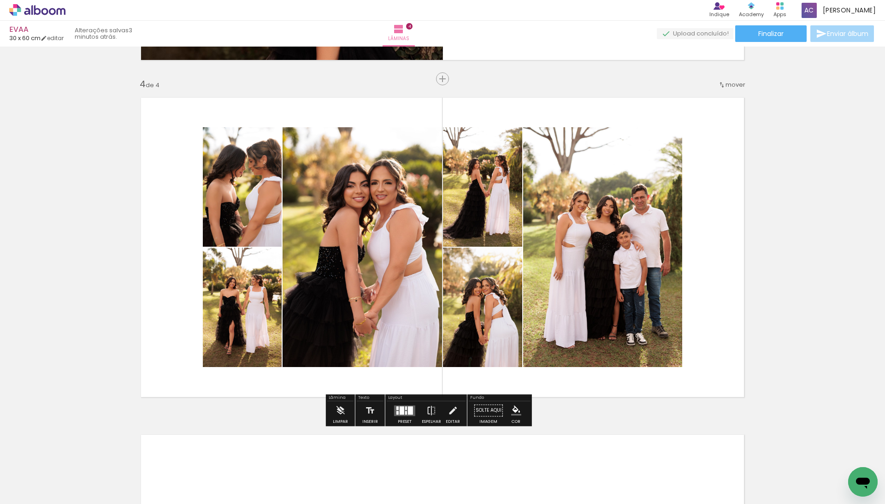
click at [413, 408] on div at bounding box center [410, 410] width 5 height 8
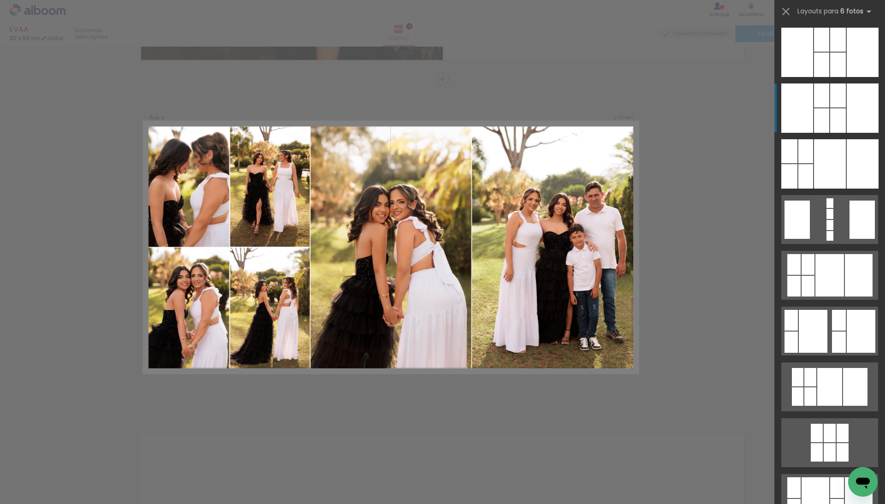
scroll to position [938, 0]
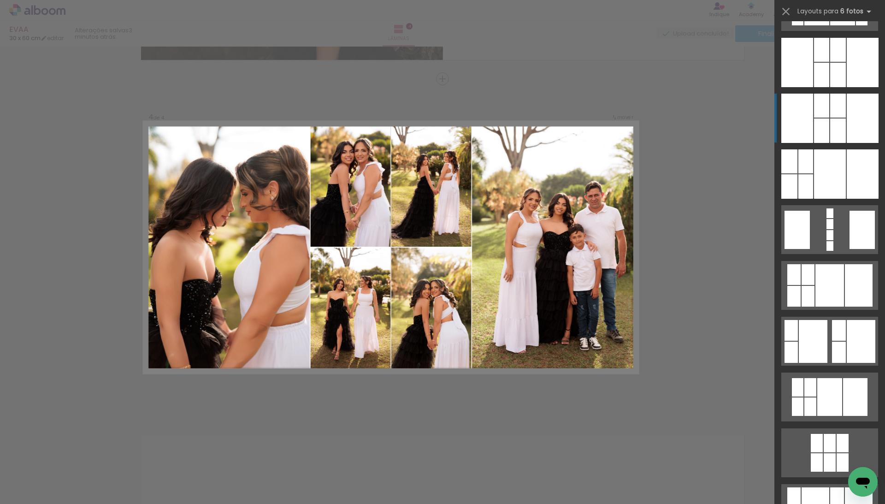
click at [830, 118] on div at bounding box center [838, 130] width 16 height 24
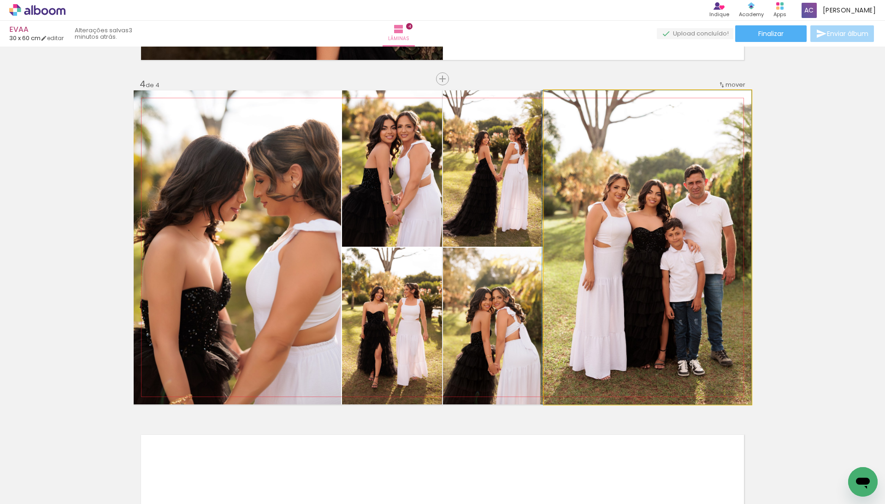
drag, startPoint x: 663, startPoint y: 230, endPoint x: 625, endPoint y: 231, distance: 37.8
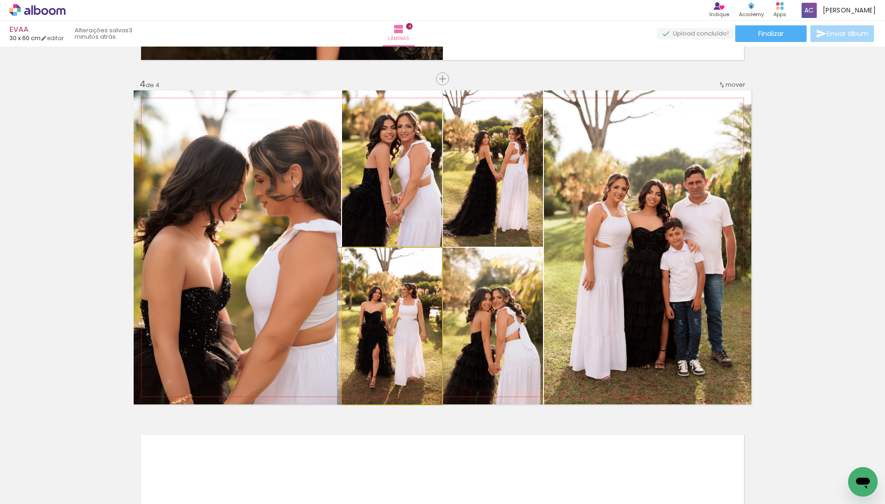
drag, startPoint x: 380, startPoint y: 325, endPoint x: 303, endPoint y: 292, distance: 83.6
click at [0, 0] on slot at bounding box center [0, 0] width 0 height 0
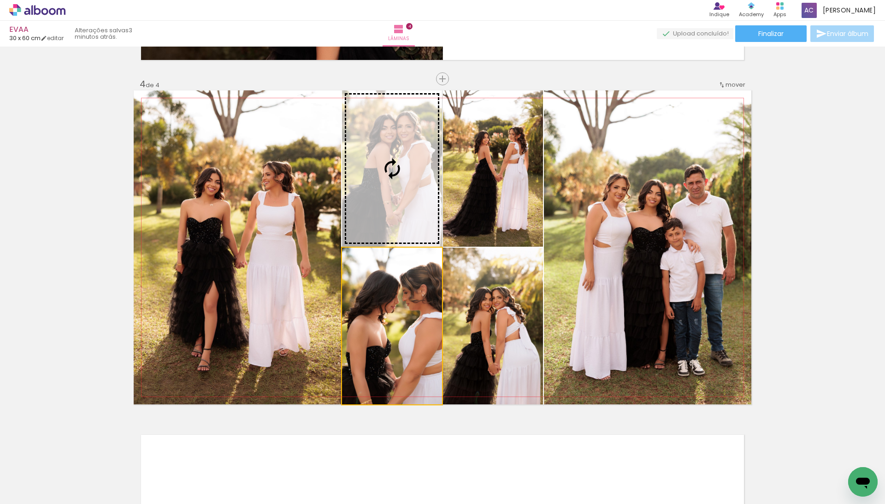
drag, startPoint x: 406, startPoint y: 324, endPoint x: 404, endPoint y: 227, distance: 96.3
click at [0, 0] on slot at bounding box center [0, 0] width 0 height 0
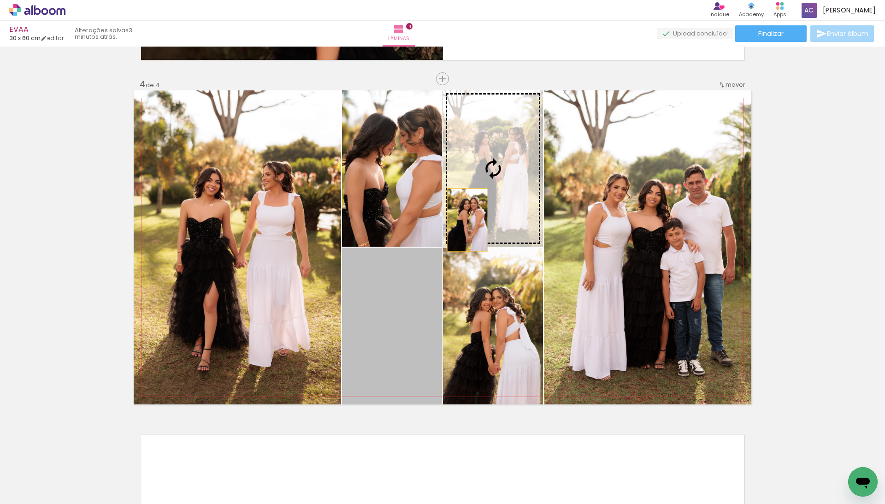
drag, startPoint x: 398, startPoint y: 313, endPoint x: 469, endPoint y: 209, distance: 126.0
click at [0, 0] on slot at bounding box center [0, 0] width 0 height 0
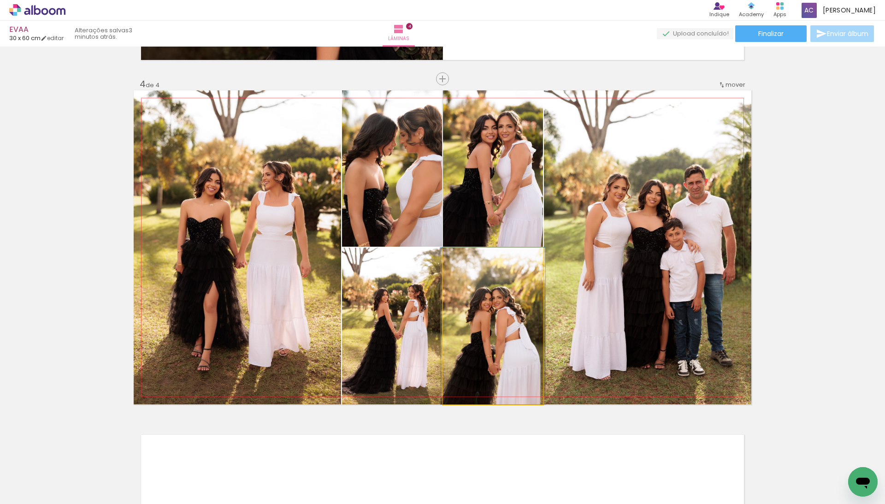
drag, startPoint x: 478, startPoint y: 308, endPoint x: 483, endPoint y: 295, distance: 13.7
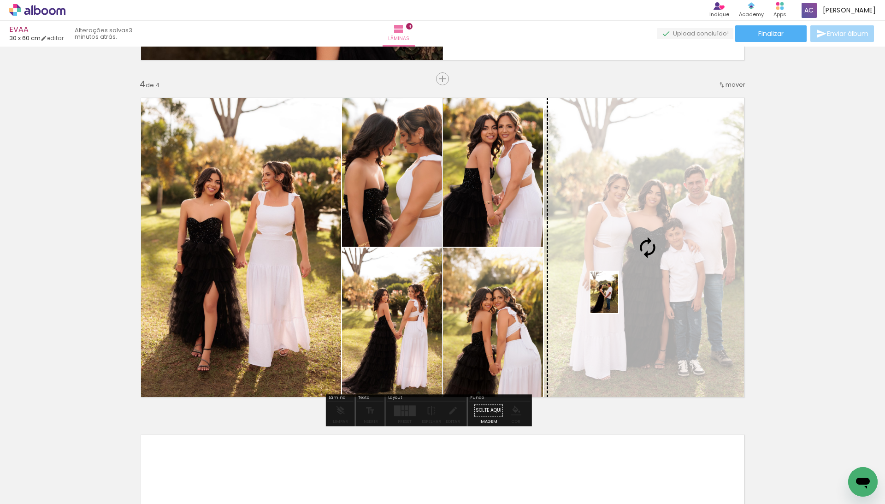
drag, startPoint x: 281, startPoint y: 461, endPoint x: 613, endPoint y: 297, distance: 370.0
click at [613, 297] on quentale-workspace at bounding box center [442, 252] width 885 height 504
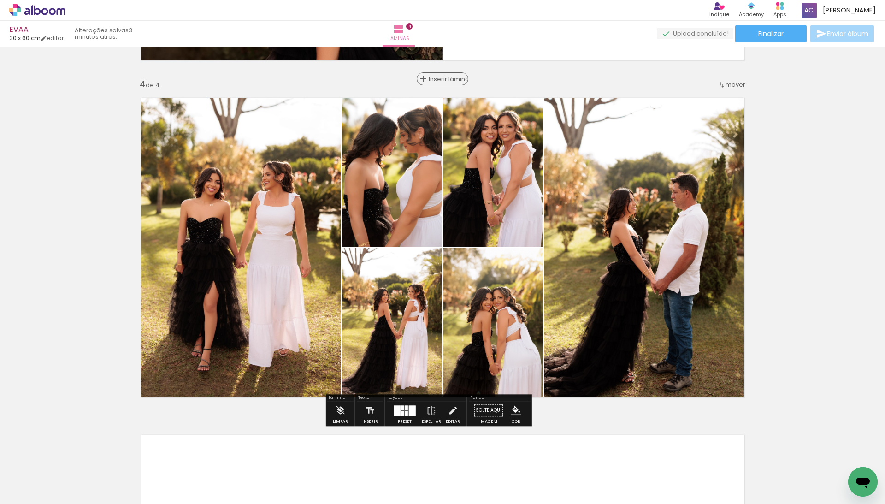
click at [441, 78] on div "Inserir lâmina" at bounding box center [443, 78] width 50 height 11
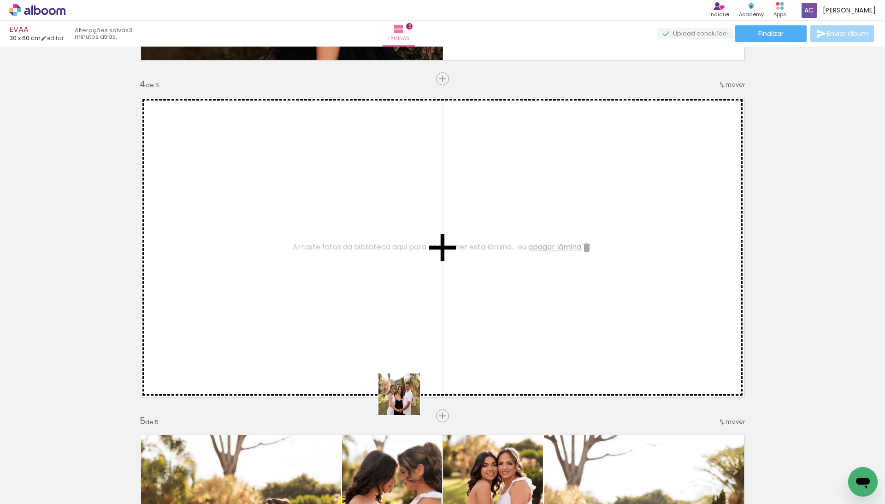
drag, startPoint x: 408, startPoint y: 416, endPoint x: 399, endPoint y: 363, distance: 53.3
click at [399, 363] on quentale-workspace at bounding box center [442, 252] width 885 height 504
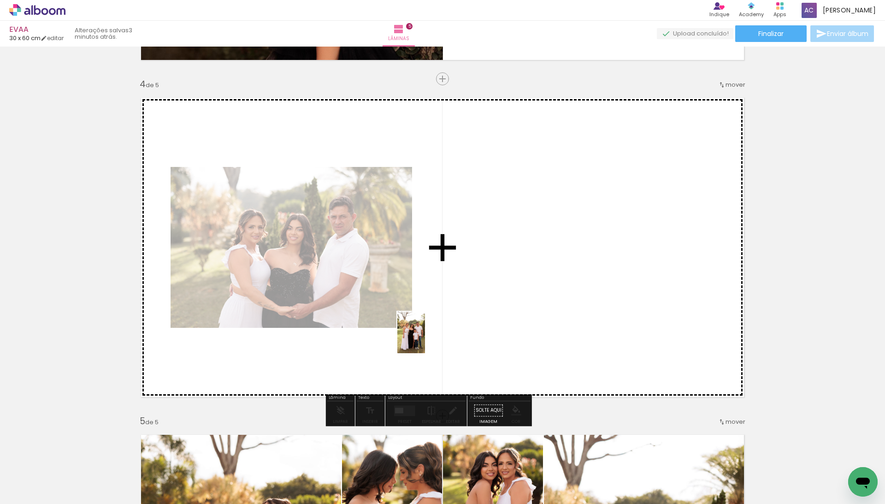
drag, startPoint x: 153, startPoint y: 443, endPoint x: 403, endPoint y: 375, distance: 258.5
click at [424, 337] on quentale-workspace at bounding box center [442, 252] width 885 height 504
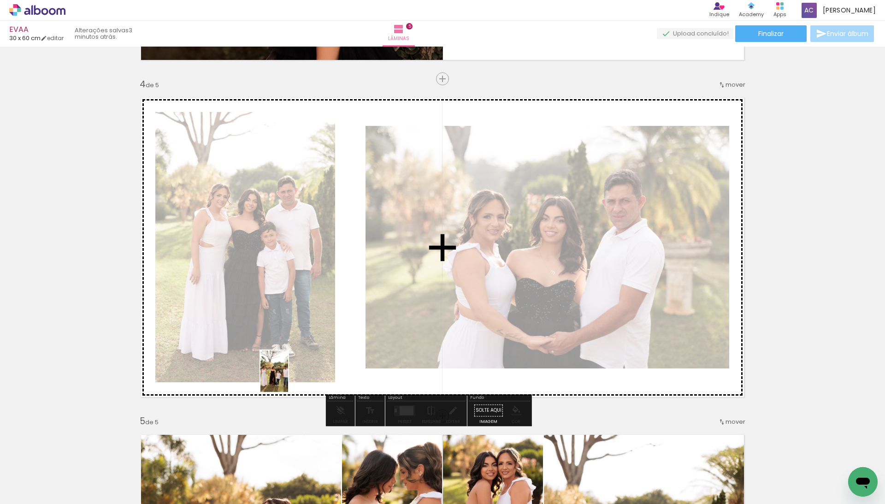
drag, startPoint x: 98, startPoint y: 477, endPoint x: 318, endPoint y: 345, distance: 256.3
click at [292, 373] on quentale-workspace at bounding box center [442, 252] width 885 height 504
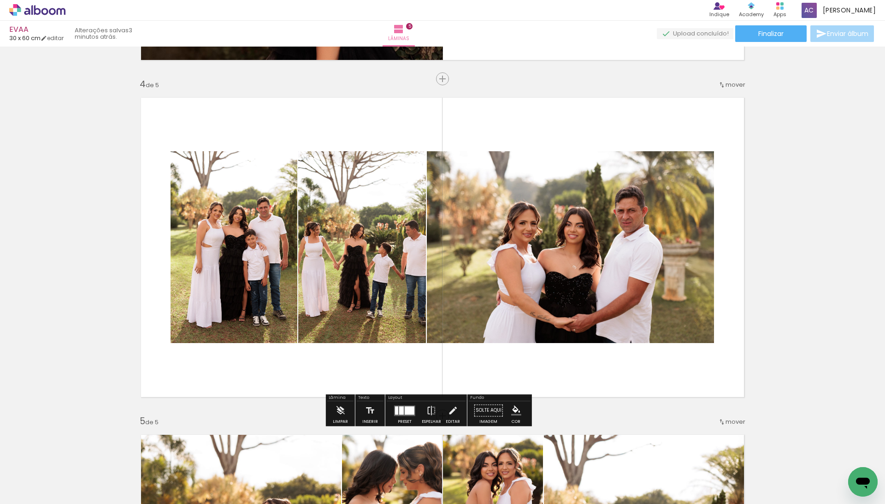
click at [406, 413] on quentale-layouter at bounding box center [404, 410] width 21 height 11
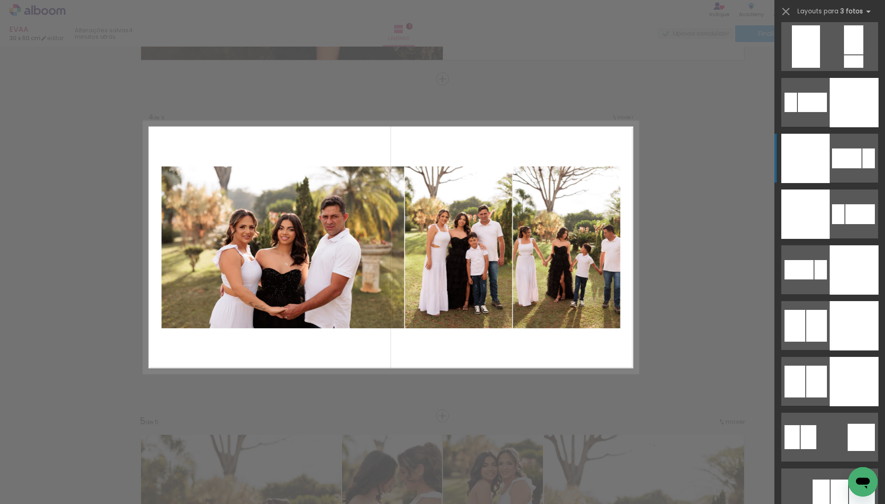
scroll to position [2025, 0]
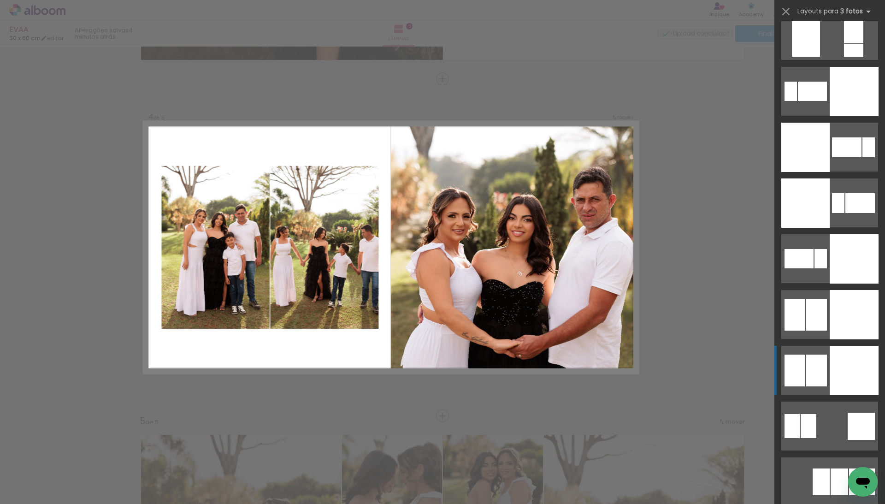
click at [843, 367] on div at bounding box center [854, 370] width 49 height 49
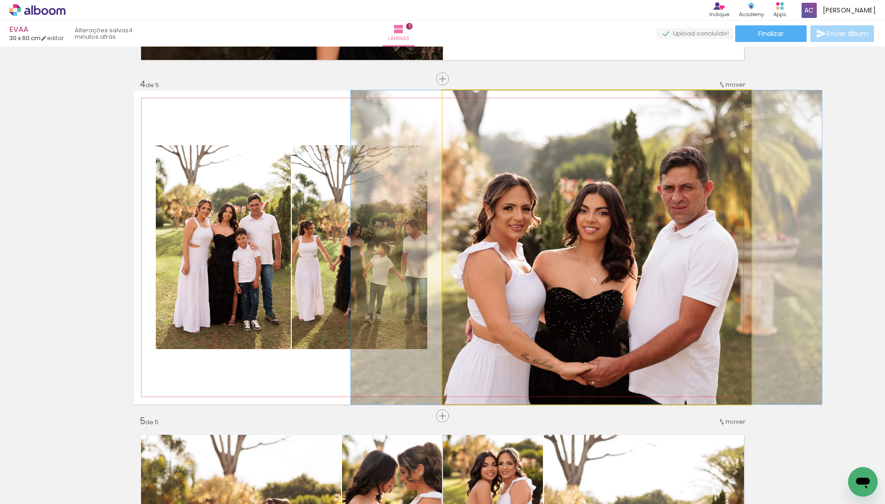
drag, startPoint x: 584, startPoint y: 346, endPoint x: 572, endPoint y: 329, distance: 21.1
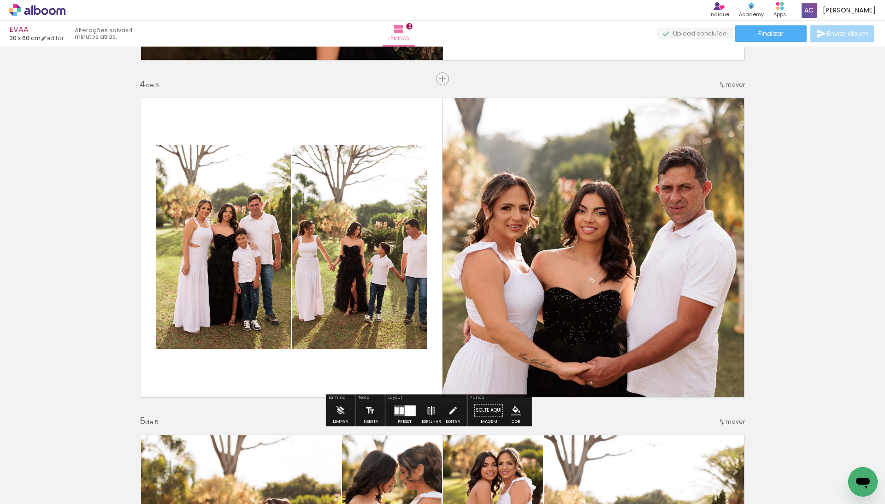
click at [436, 412] on iron-icon at bounding box center [431, 410] width 10 height 18
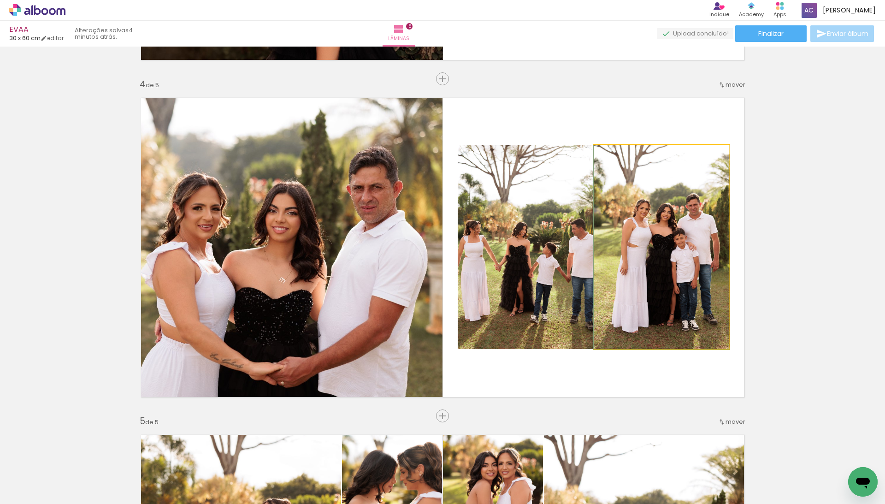
drag, startPoint x: 660, startPoint y: 284, endPoint x: 678, endPoint y: 283, distance: 18.0
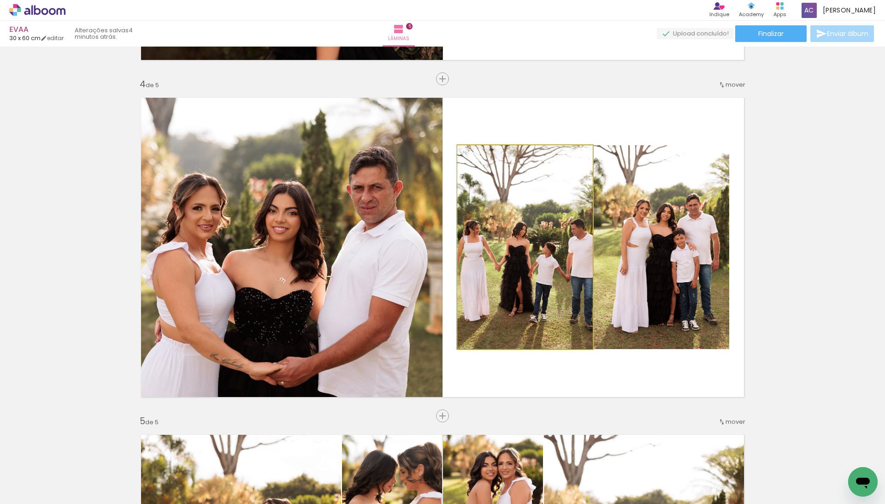
drag, startPoint x: 541, startPoint y: 301, endPoint x: 525, endPoint y: 301, distance: 15.7
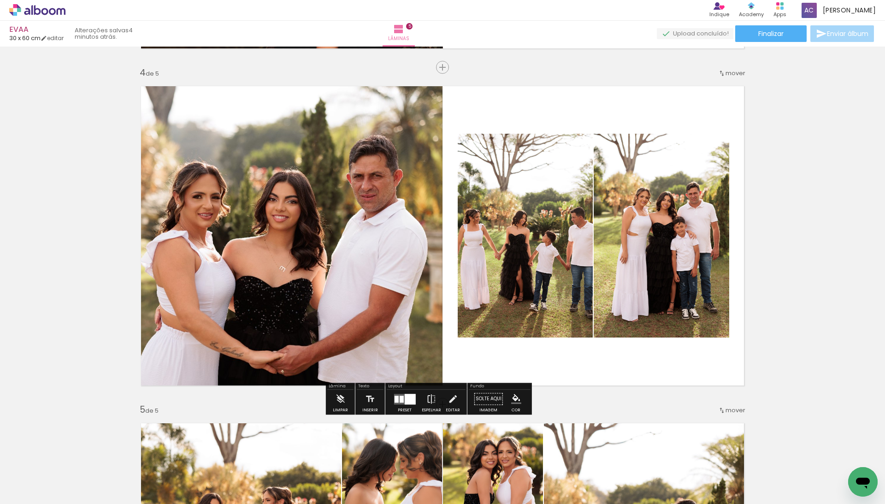
scroll to position [1021, 0]
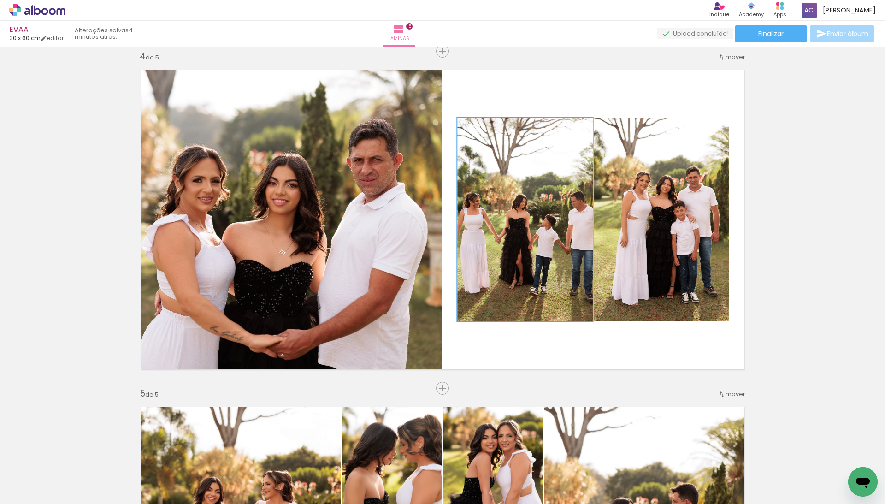
click at [524, 257] on quentale-photo at bounding box center [525, 220] width 135 height 204
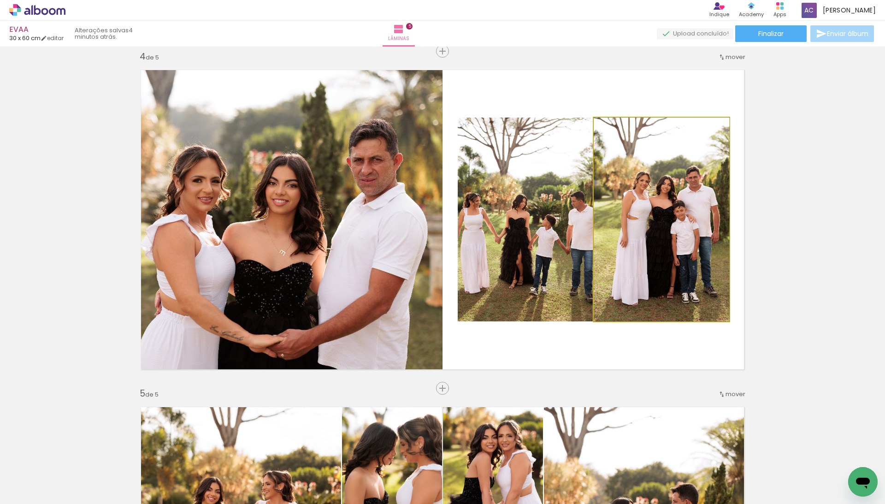
drag, startPoint x: 653, startPoint y: 230, endPoint x: 773, endPoint y: 230, distance: 119.8
click at [773, 230] on div "Inserir lâmina 1 de 5 Inserir lâmina 2 de 5 Inserir lâmina 3 de 5 Inserir lâmin…" at bounding box center [442, 39] width 885 height 2022
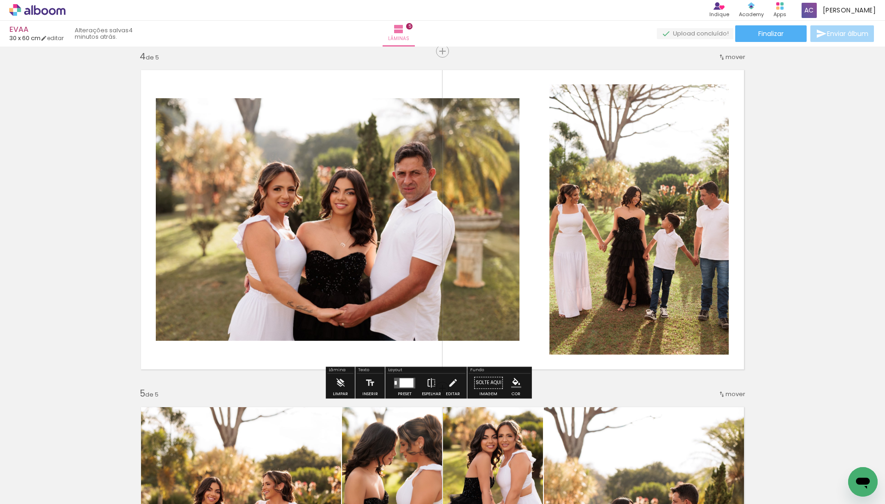
click at [413, 382] on div at bounding box center [407, 382] width 14 height 9
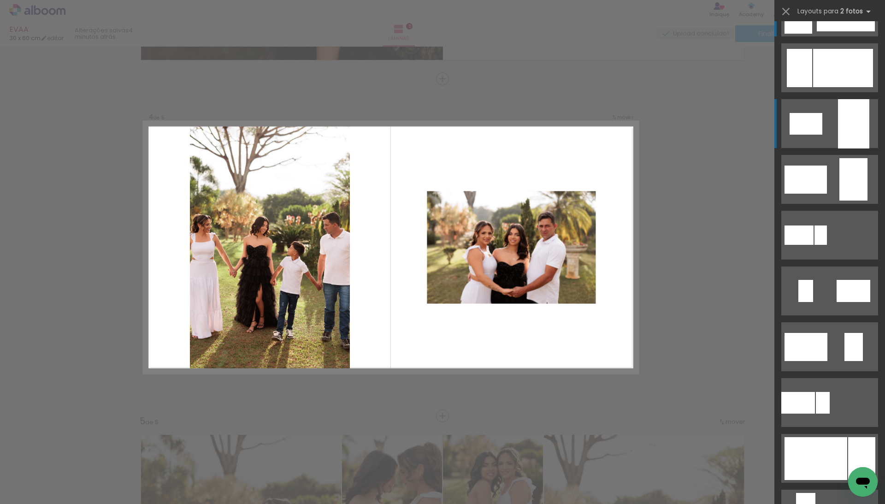
scroll to position [289, 0]
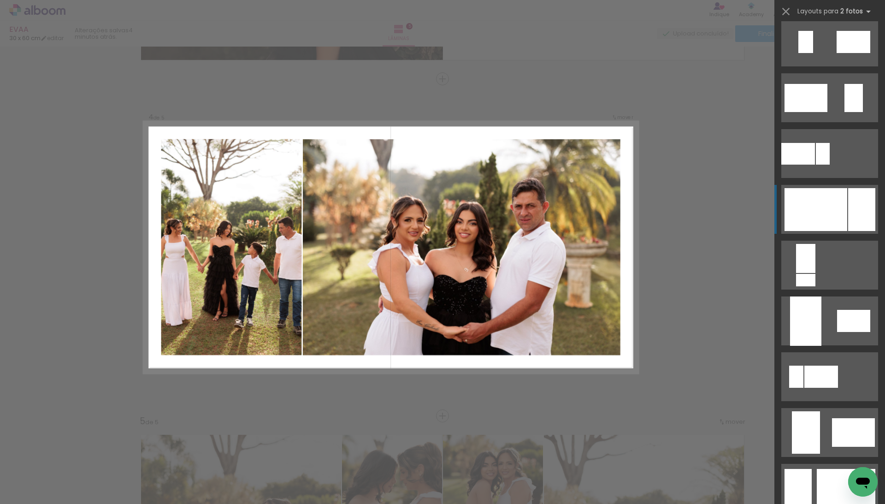
click at [831, 203] on div at bounding box center [815, 209] width 63 height 43
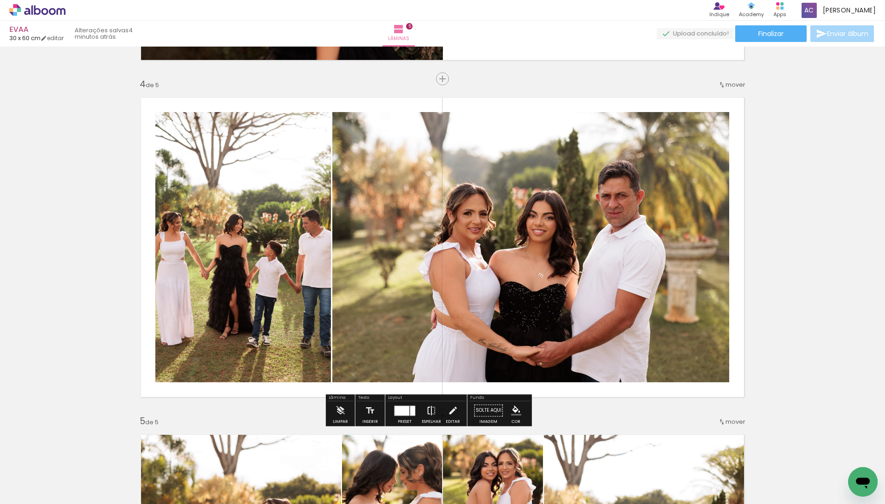
click at [436, 412] on iron-icon at bounding box center [431, 410] width 10 height 18
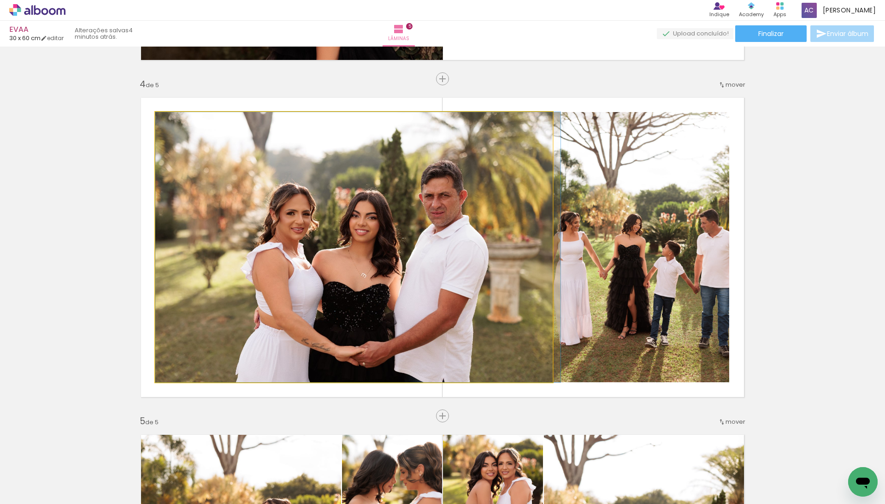
drag, startPoint x: 469, startPoint y: 332, endPoint x: 482, endPoint y: 329, distance: 13.2
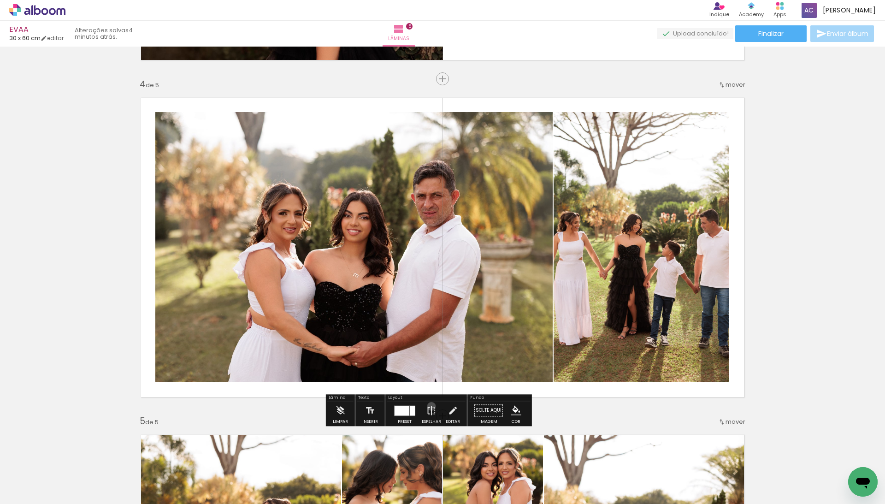
click at [436, 408] on iron-icon at bounding box center [431, 410] width 10 height 18
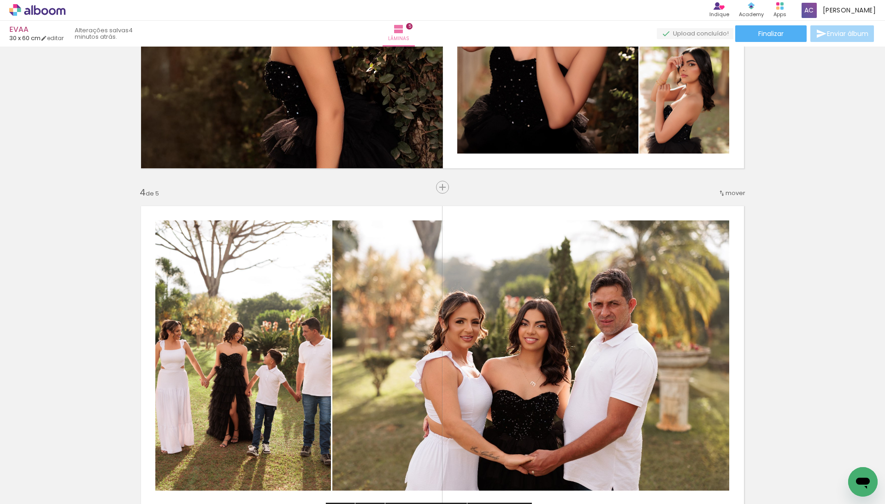
scroll to position [907, 0]
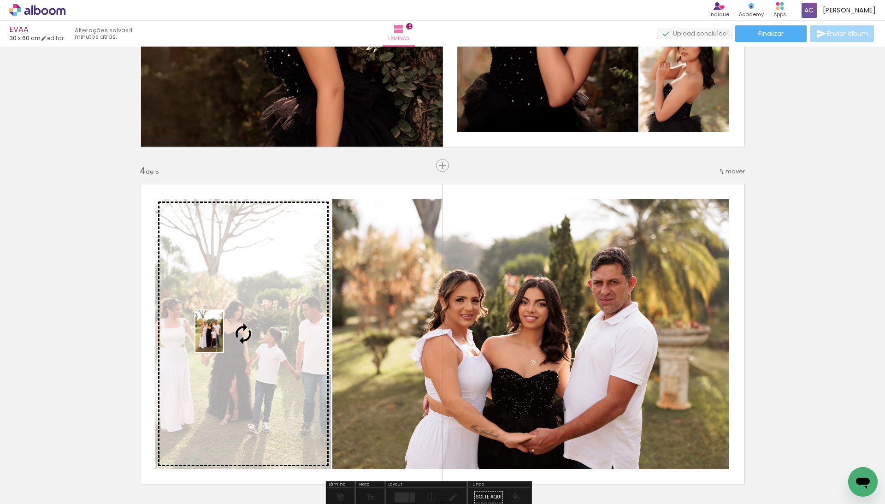
drag, startPoint x: 100, startPoint y: 464, endPoint x: 219, endPoint y: 339, distance: 172.8
click at [219, 338] on quentale-workspace at bounding box center [442, 252] width 885 height 504
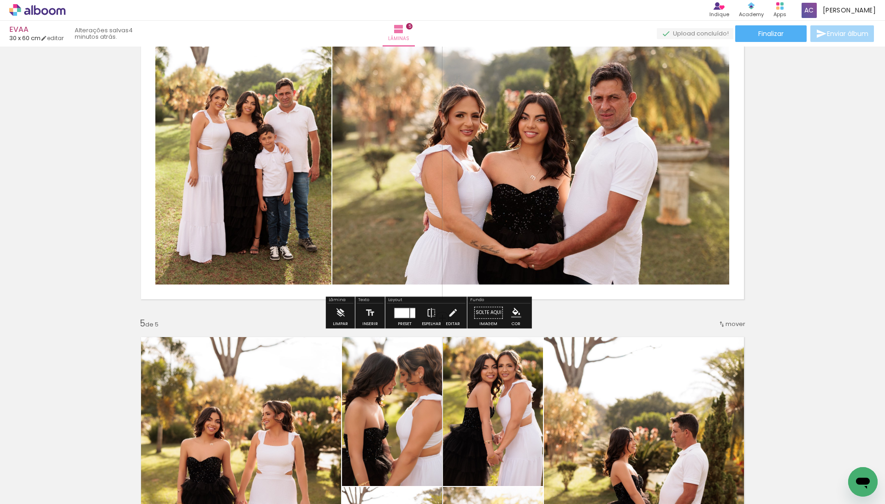
scroll to position [1081, 0]
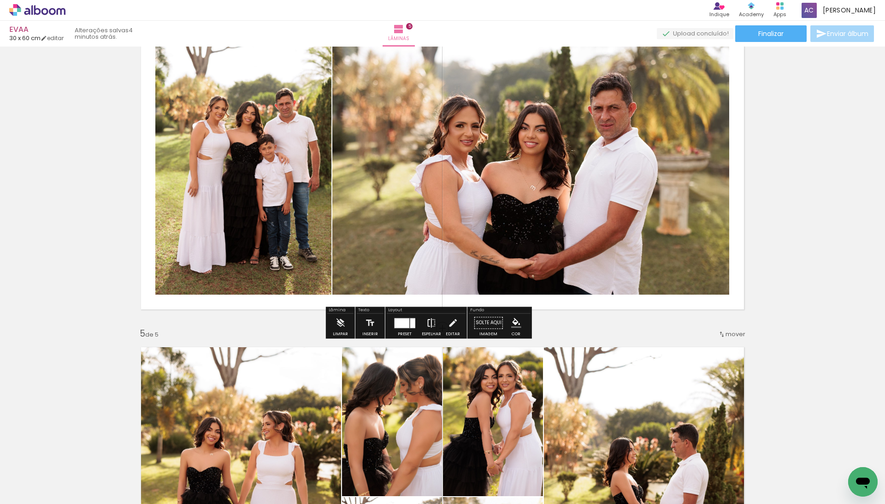
click at [436, 324] on iron-icon at bounding box center [431, 322] width 10 height 18
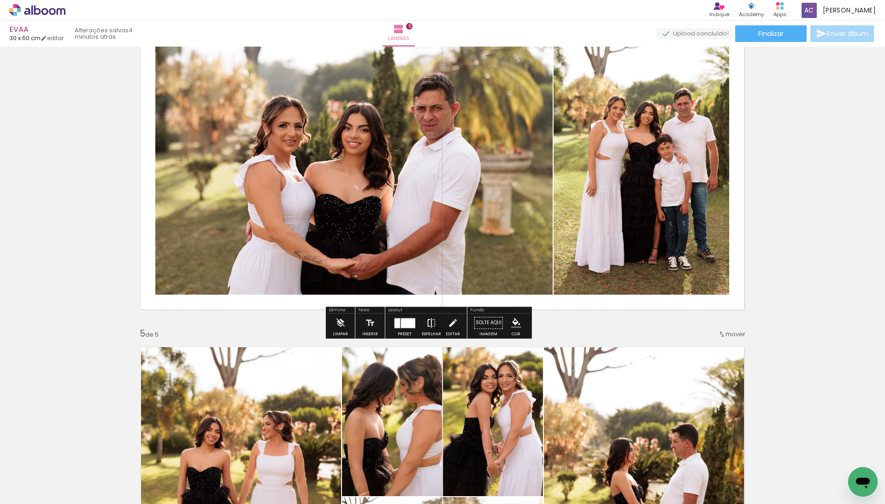
click at [436, 317] on iron-icon at bounding box center [431, 322] width 10 height 18
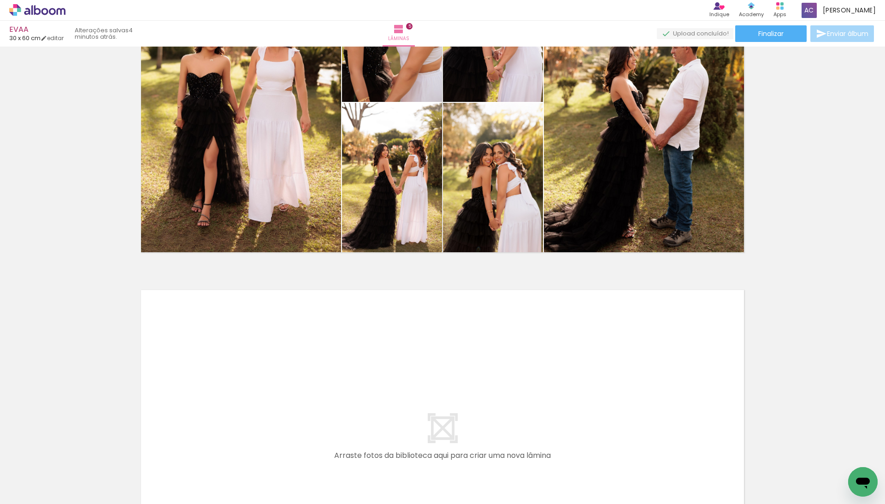
scroll to position [1477, 0]
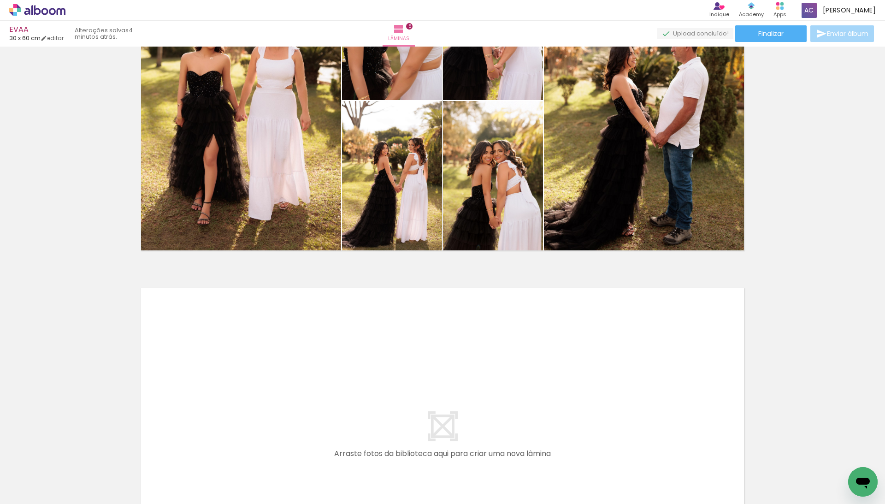
drag, startPoint x: 104, startPoint y: 478, endPoint x: 227, endPoint y: 415, distance: 138.1
click at [227, 415] on quentale-workspace at bounding box center [442, 252] width 885 height 504
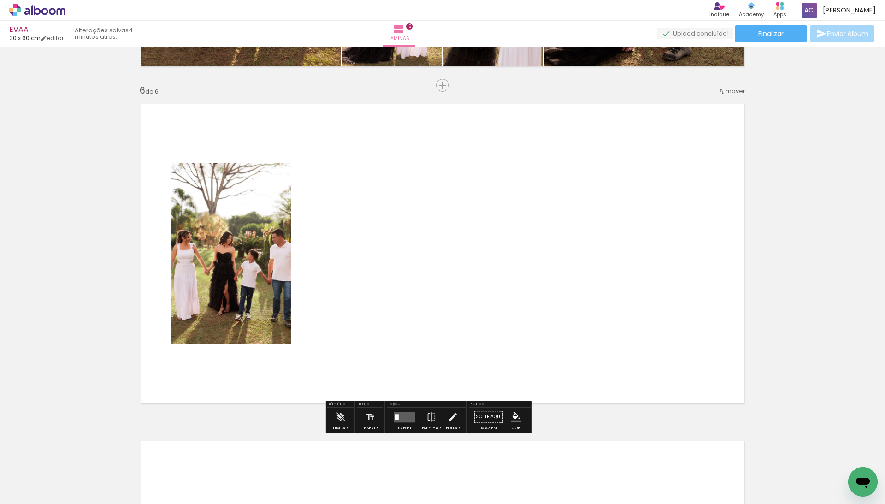
scroll to position [1668, 0]
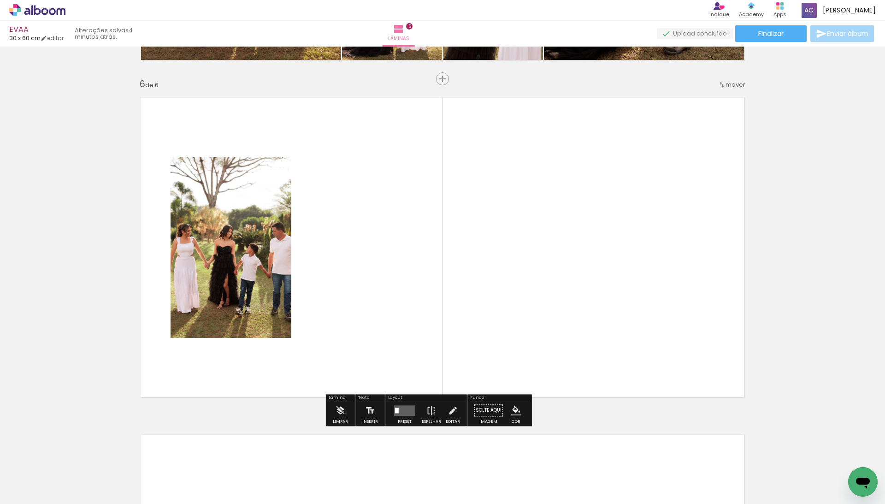
drag, startPoint x: 144, startPoint y: 473, endPoint x: 215, endPoint y: 367, distance: 127.3
click at [215, 367] on quentale-workspace at bounding box center [442, 252] width 885 height 504
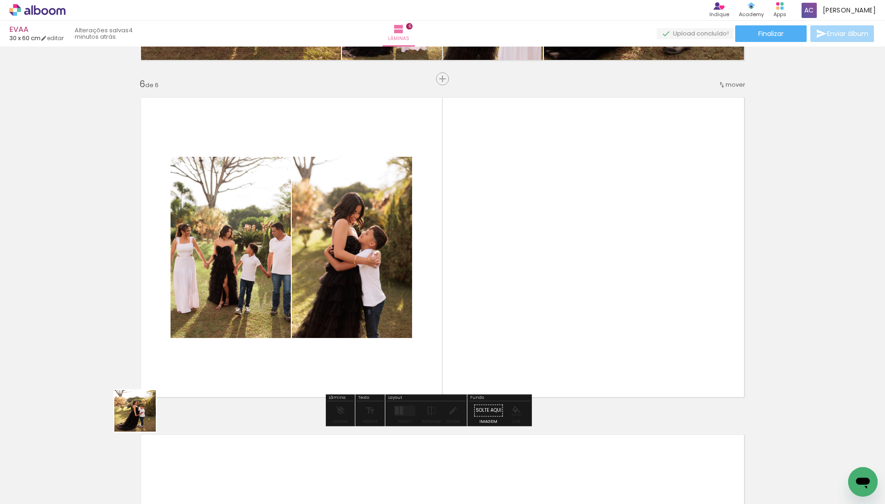
drag, startPoint x: 100, startPoint y: 471, endPoint x: 215, endPoint y: 320, distance: 189.4
click at [215, 320] on quentale-workspace at bounding box center [442, 252] width 885 height 504
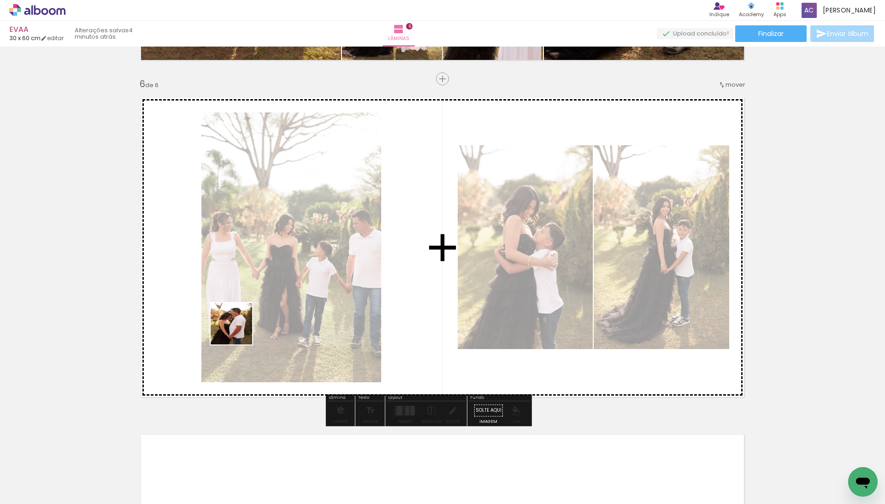
drag, startPoint x: 97, startPoint y: 463, endPoint x: 251, endPoint y: 314, distance: 214.2
click at [251, 314] on quentale-workspace at bounding box center [442, 252] width 885 height 504
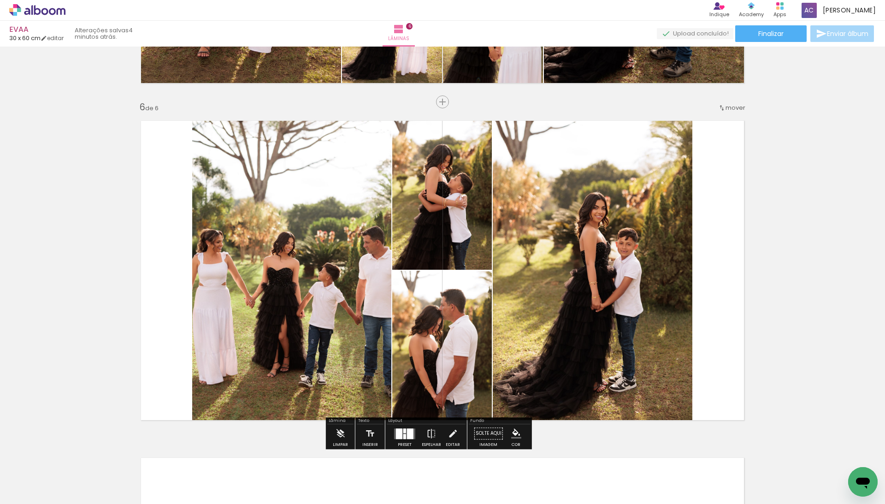
scroll to position [1643, 0]
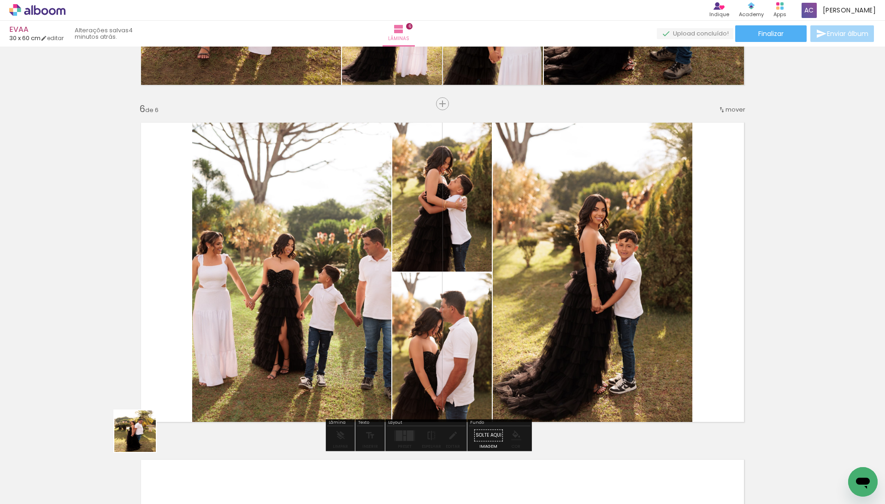
drag, startPoint x: 102, startPoint y: 472, endPoint x: 189, endPoint y: 392, distance: 118.0
click at [188, 393] on quentale-workspace at bounding box center [442, 252] width 885 height 504
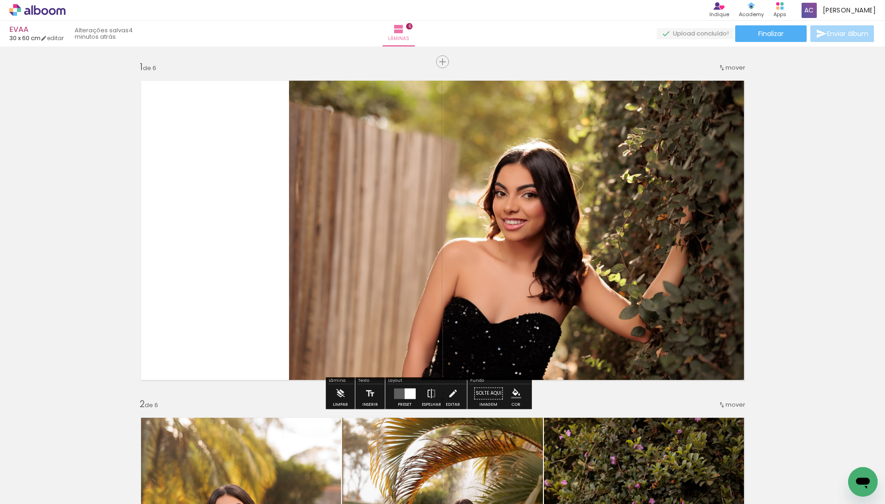
scroll to position [0, 0]
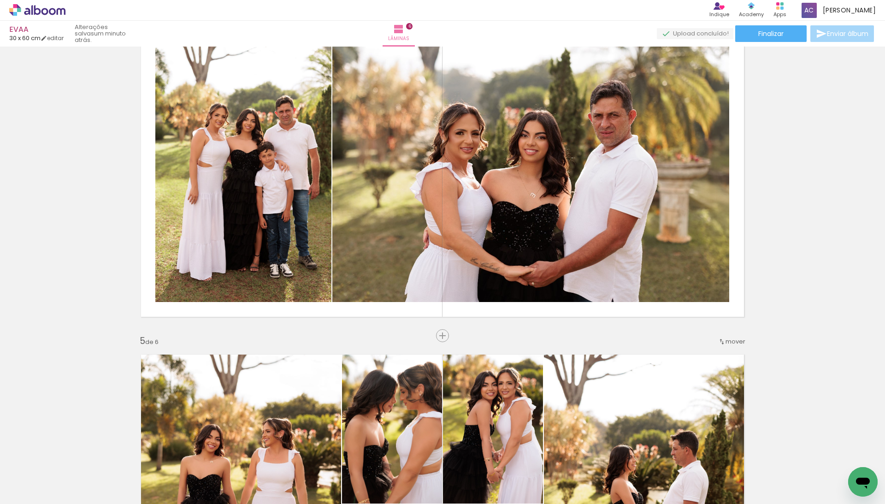
scroll to position [983, 0]
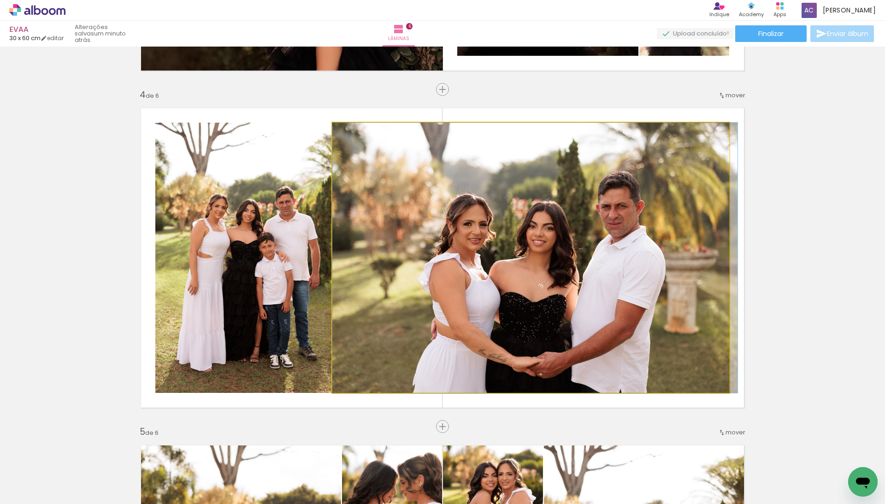
drag, startPoint x: 413, startPoint y: 212, endPoint x: 428, endPoint y: 211, distance: 14.3
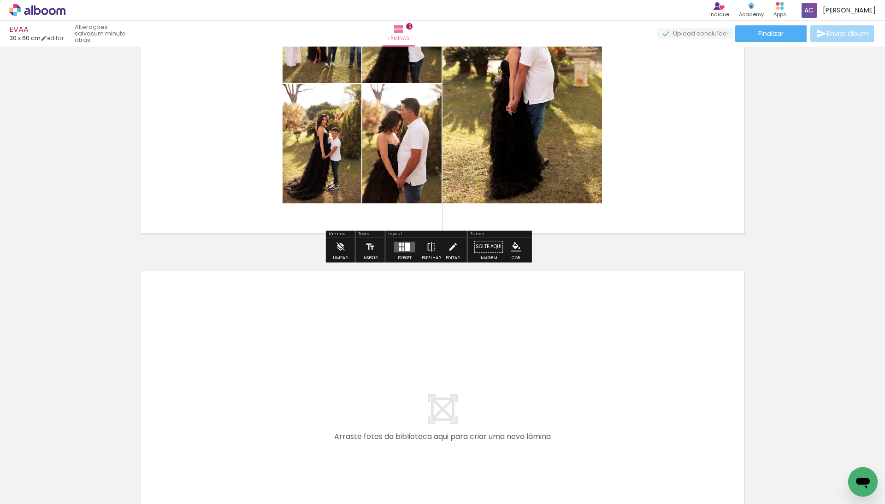
drag, startPoint x: 145, startPoint y: 486, endPoint x: 231, endPoint y: 422, distance: 107.1
click at [231, 422] on quentale-workspace at bounding box center [442, 252] width 885 height 504
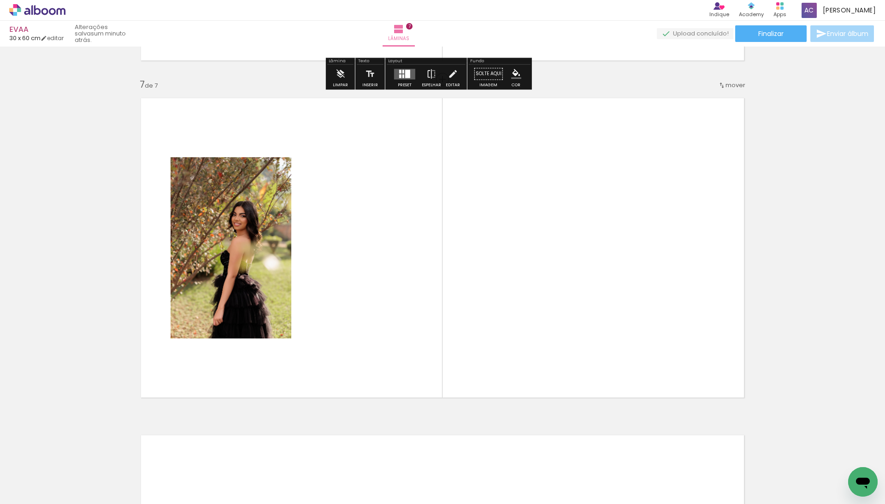
scroll to position [2004, 0]
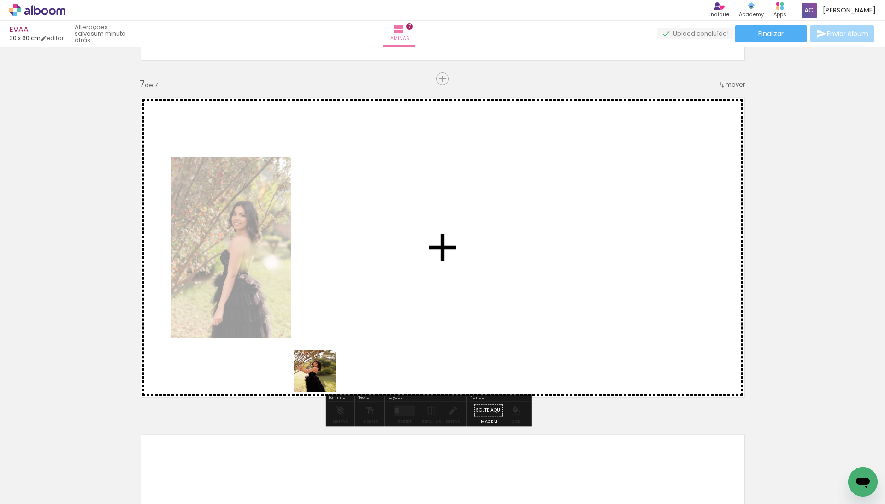
drag, startPoint x: 106, startPoint y: 473, endPoint x: 393, endPoint y: 332, distance: 320.3
click at [393, 332] on quentale-workspace at bounding box center [442, 252] width 885 height 504
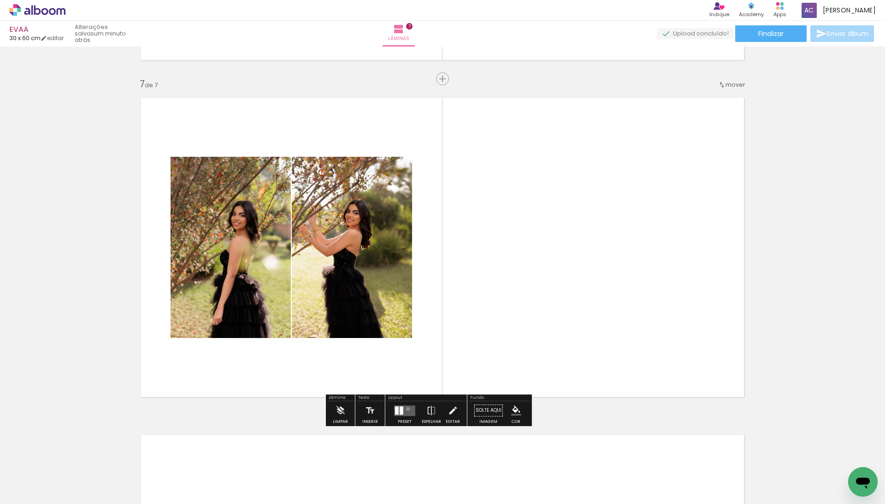
click at [415, 410] on quentale-layouter at bounding box center [404, 410] width 21 height 11
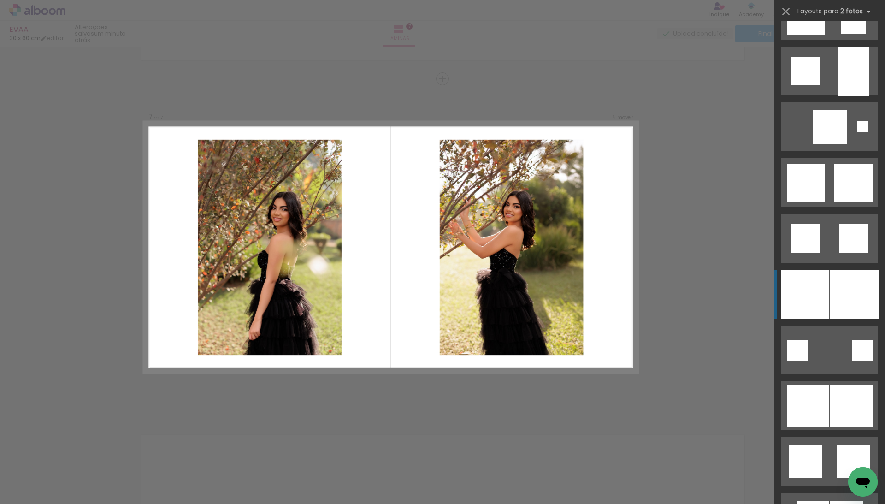
scroll to position [1068, 0]
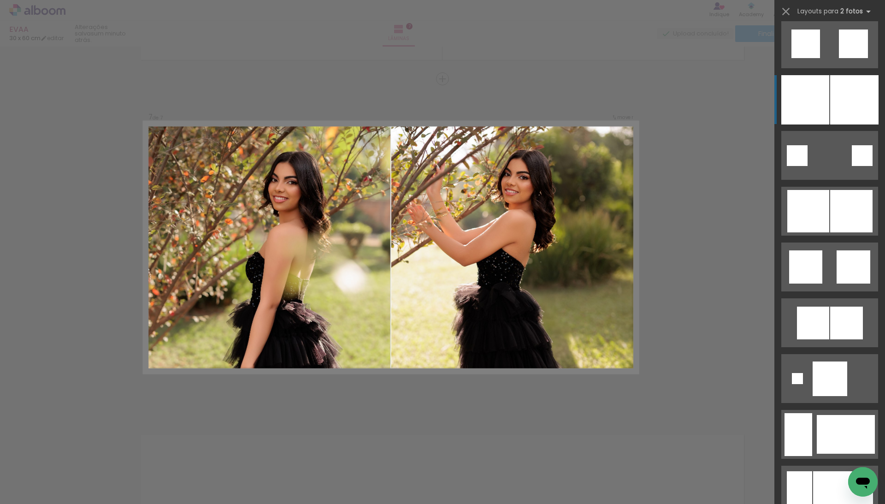
click at [818, 110] on div at bounding box center [805, 99] width 48 height 49
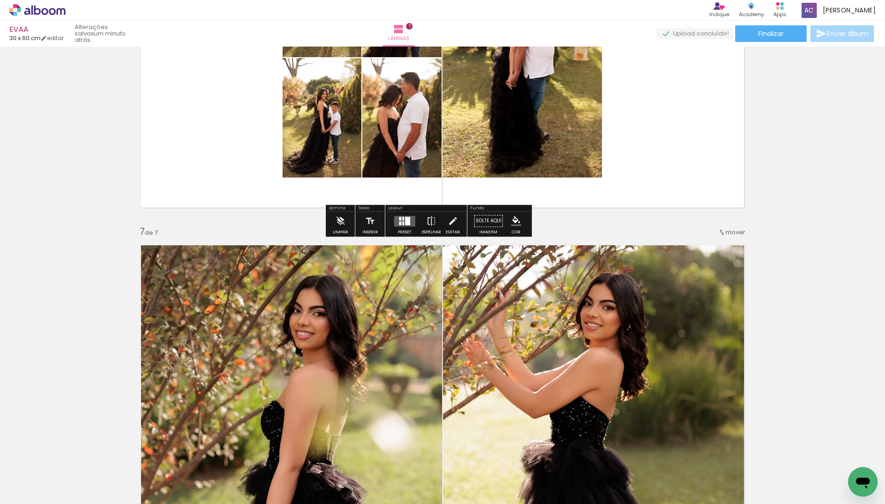
scroll to position [1897, 0]
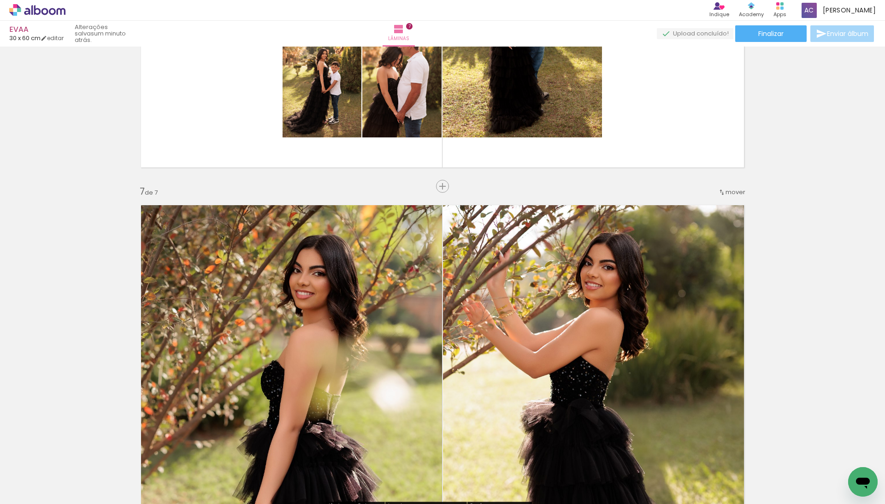
click at [721, 202] on quentale-photo at bounding box center [597, 355] width 308 height 314
click at [721, 200] on quentale-photo at bounding box center [597, 355] width 308 height 314
click at [725, 190] on span "mover" at bounding box center [735, 192] width 20 height 9
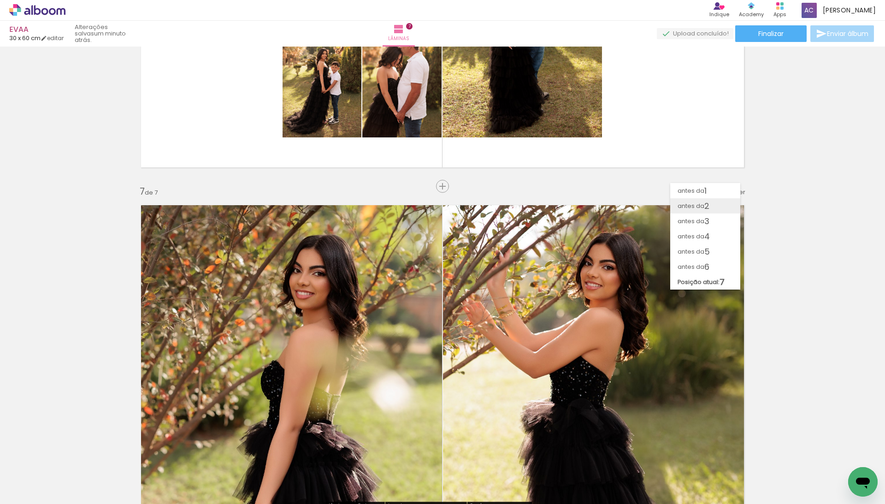
click at [720, 205] on paper-item "antes da 2" at bounding box center [705, 205] width 70 height 15
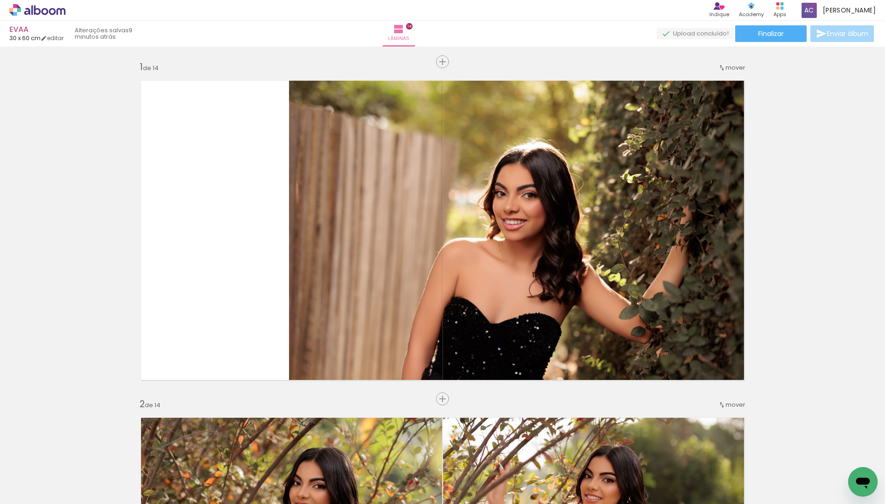
scroll to position [800, 0]
